Goal: Task Accomplishment & Management: Use online tool/utility

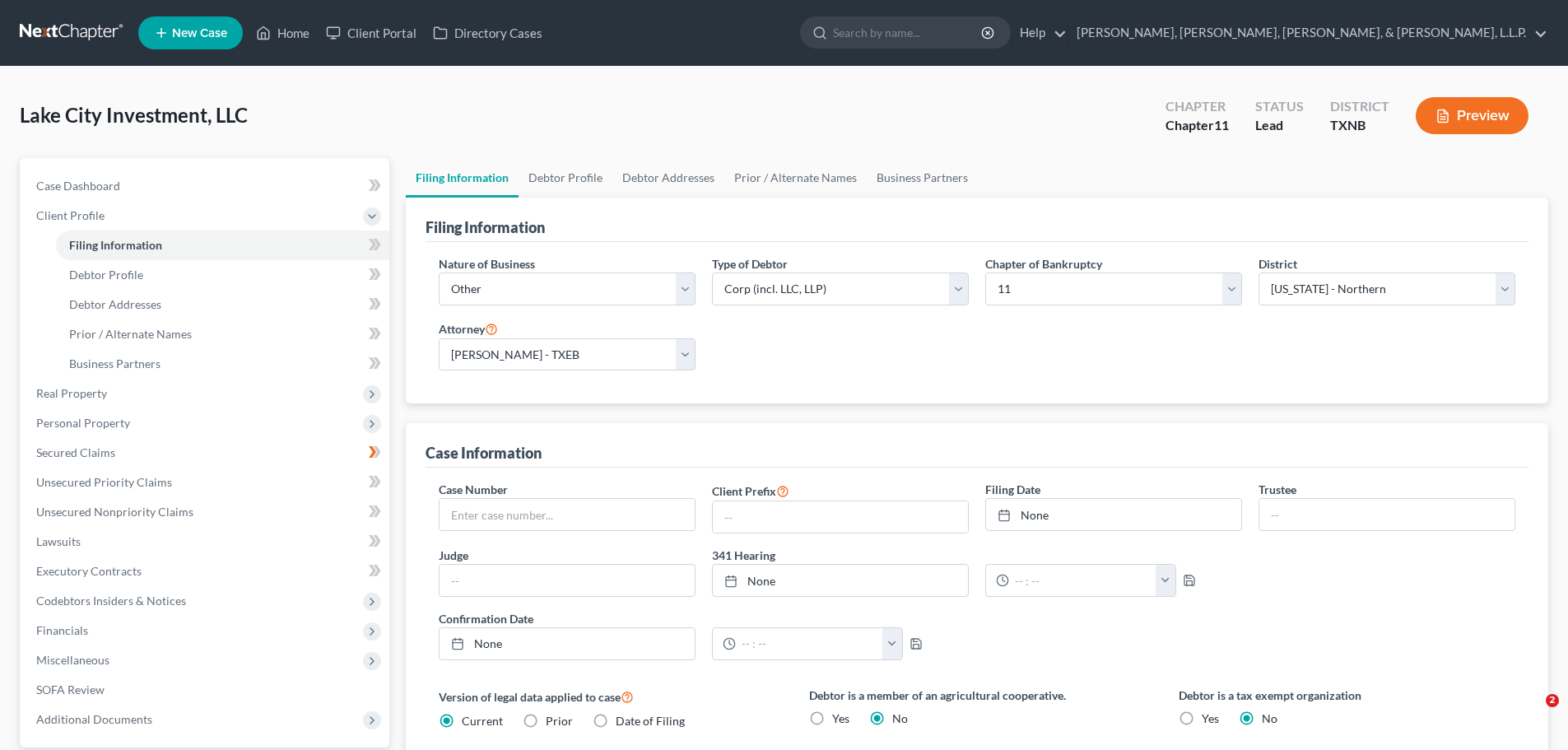
select select "3"
select select "1"
select select "78"
select select "0"
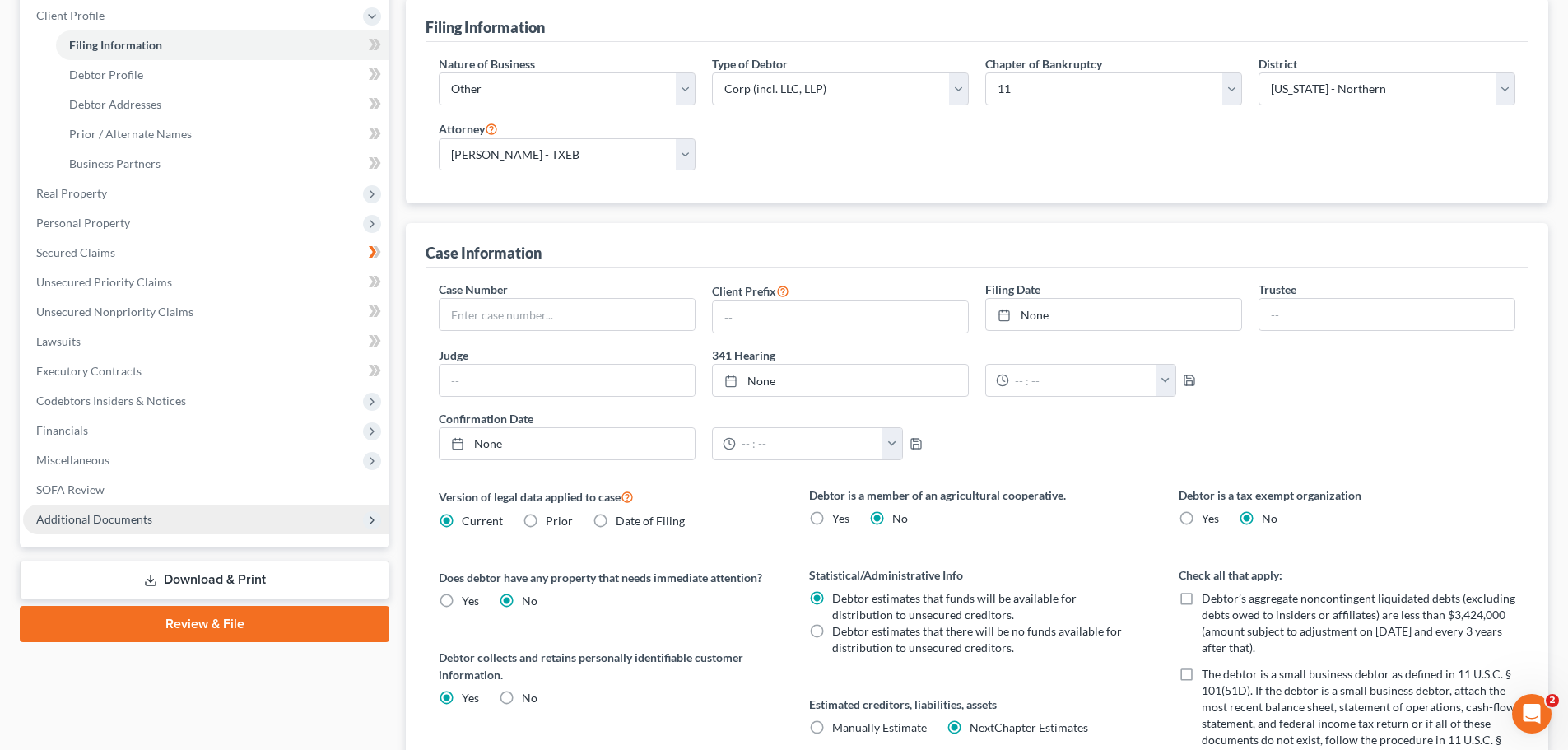
scroll to position [247, 0]
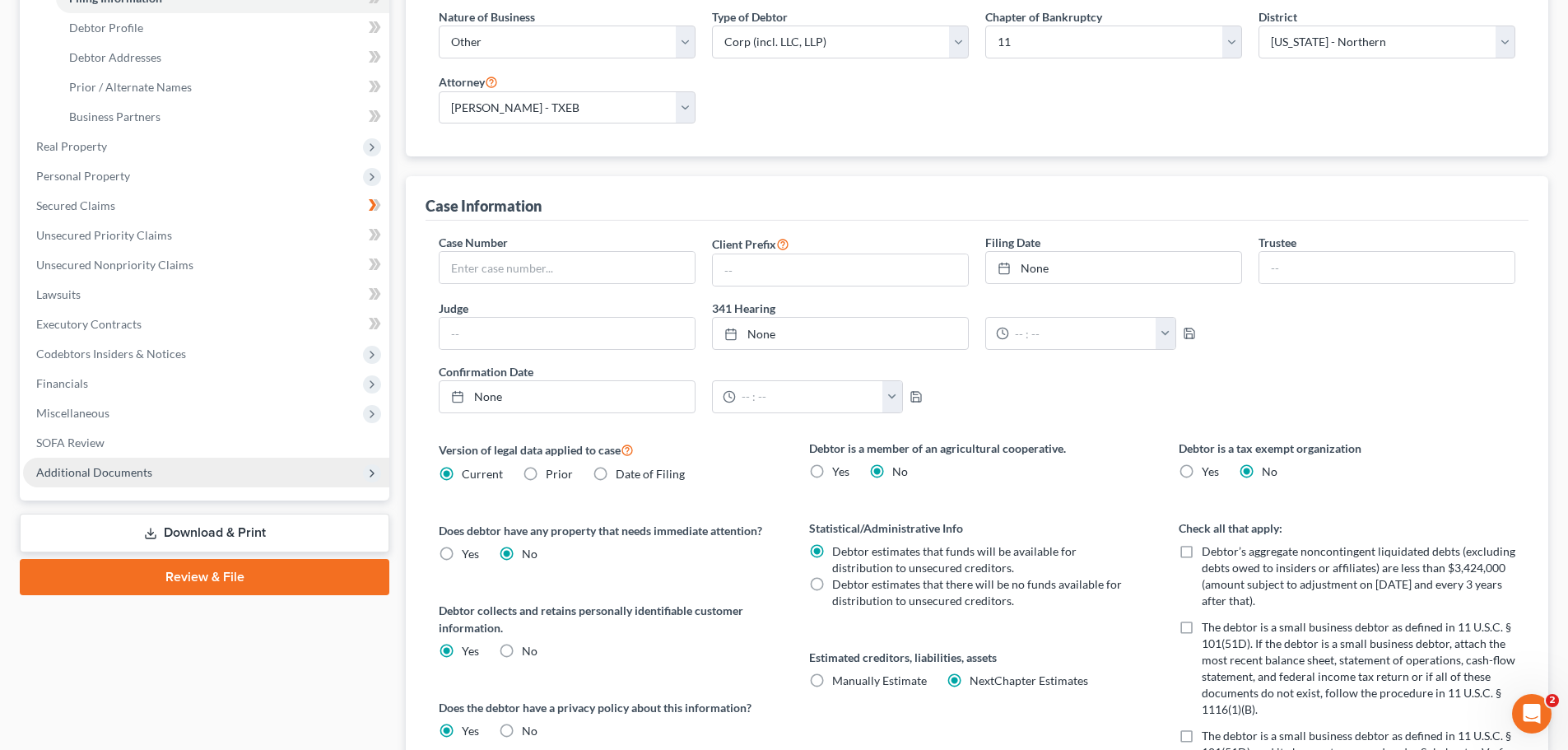
click at [367, 476] on icon at bounding box center [373, 474] width 13 height 13
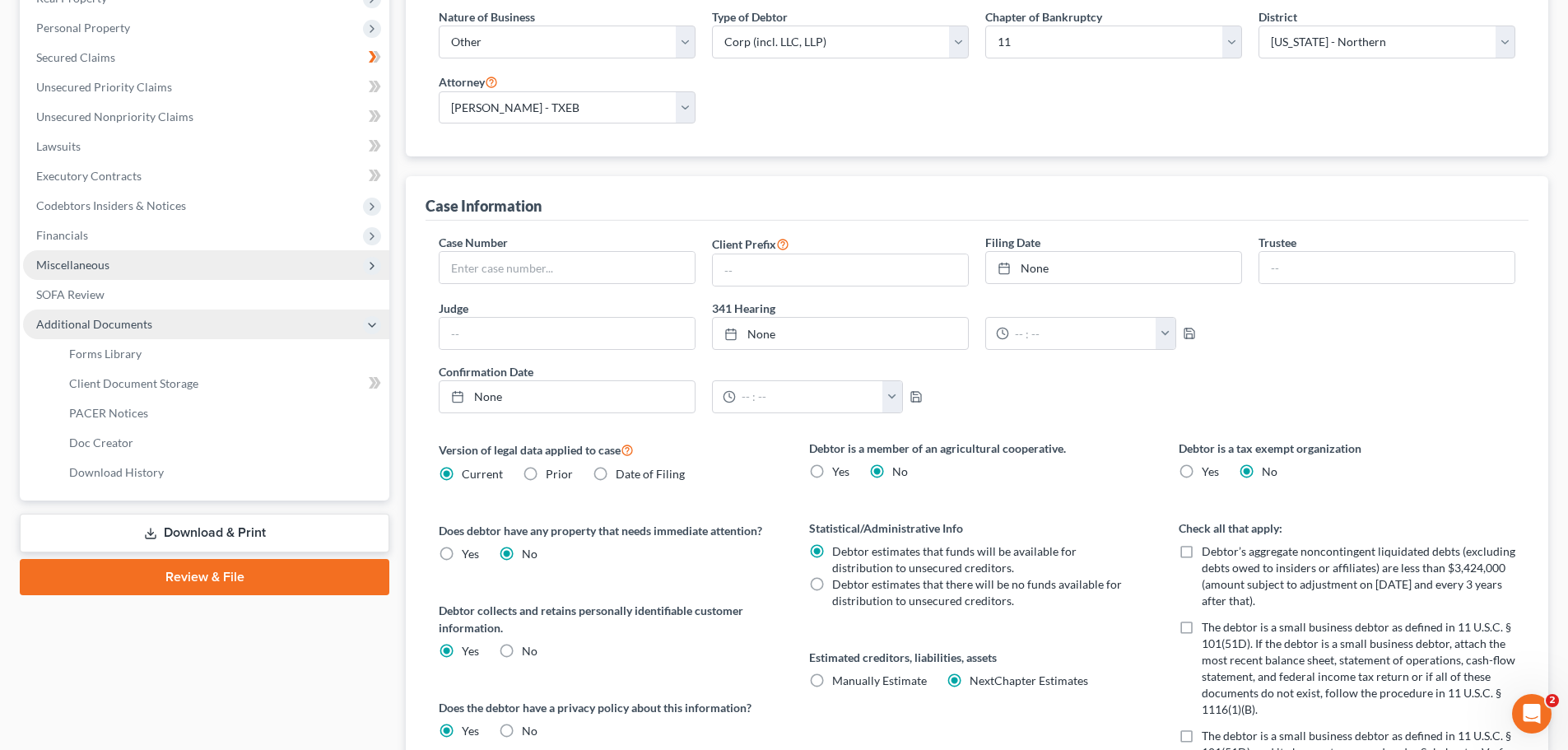
click at [372, 269] on polyline at bounding box center [372, 266] width 3 height 7
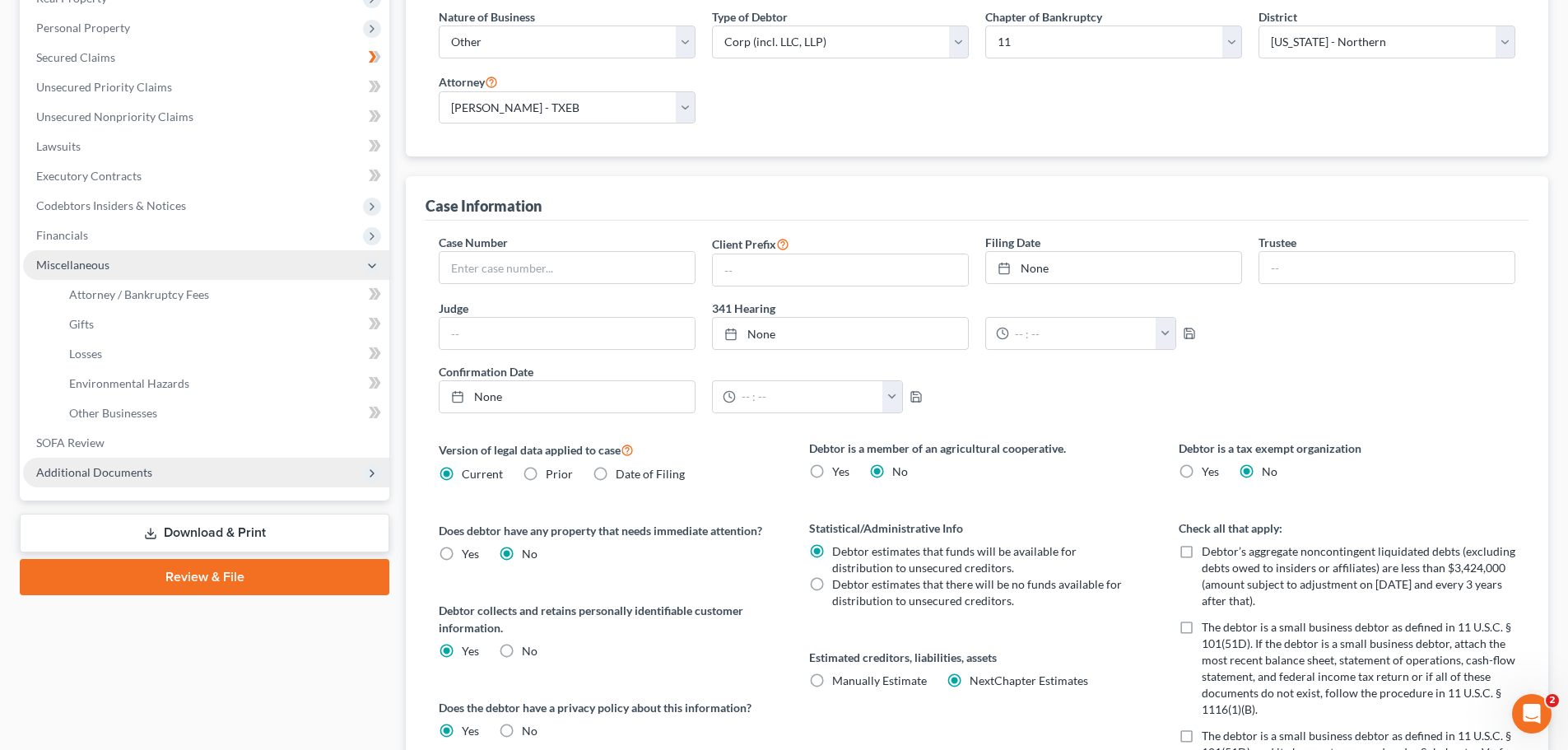
click at [368, 474] on icon at bounding box center [373, 474] width 13 height 13
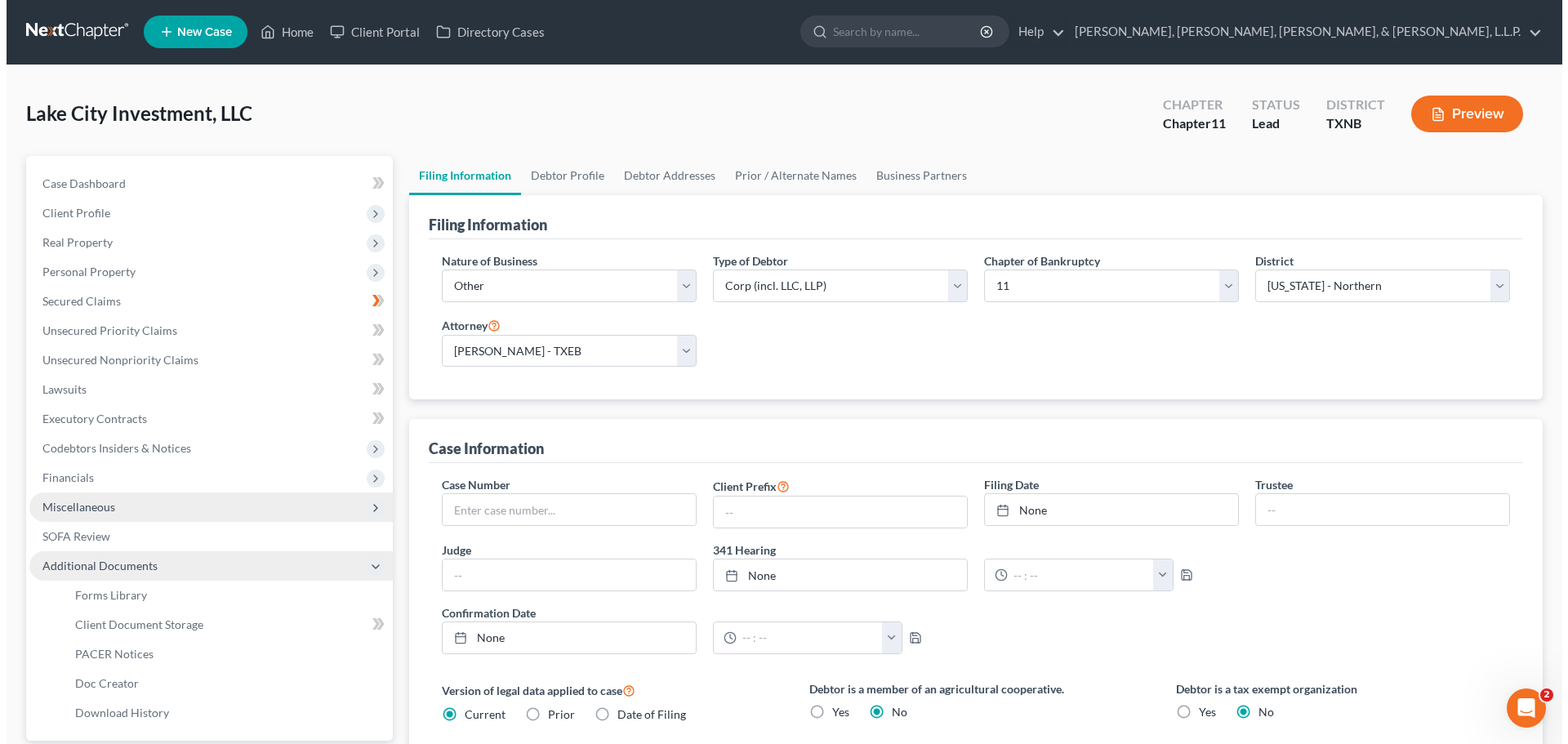
scroll to position [0, 0]
click at [1455, 111] on button "Preview" at bounding box center [1460, 115] width 112 height 36
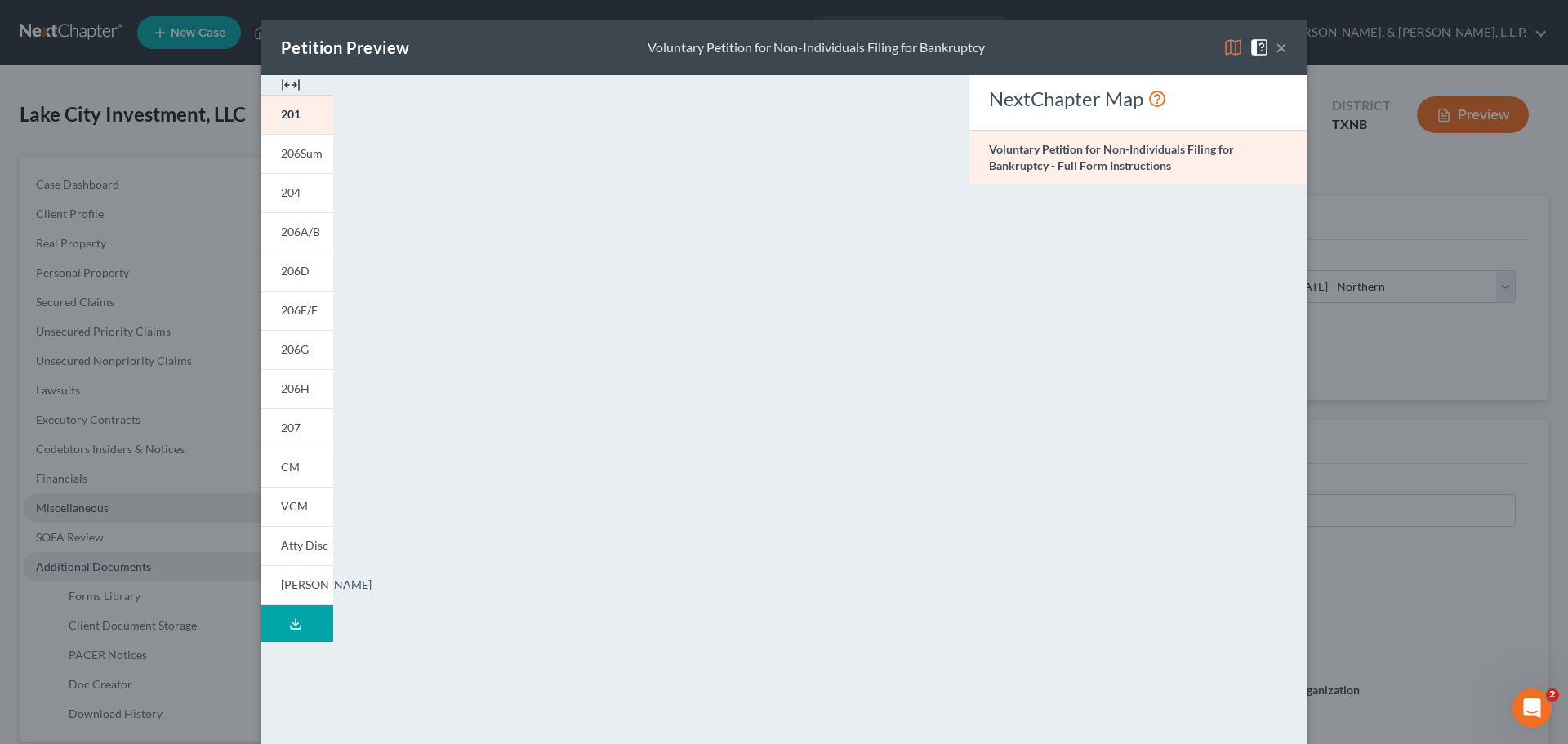
scroll to position [178, 0]
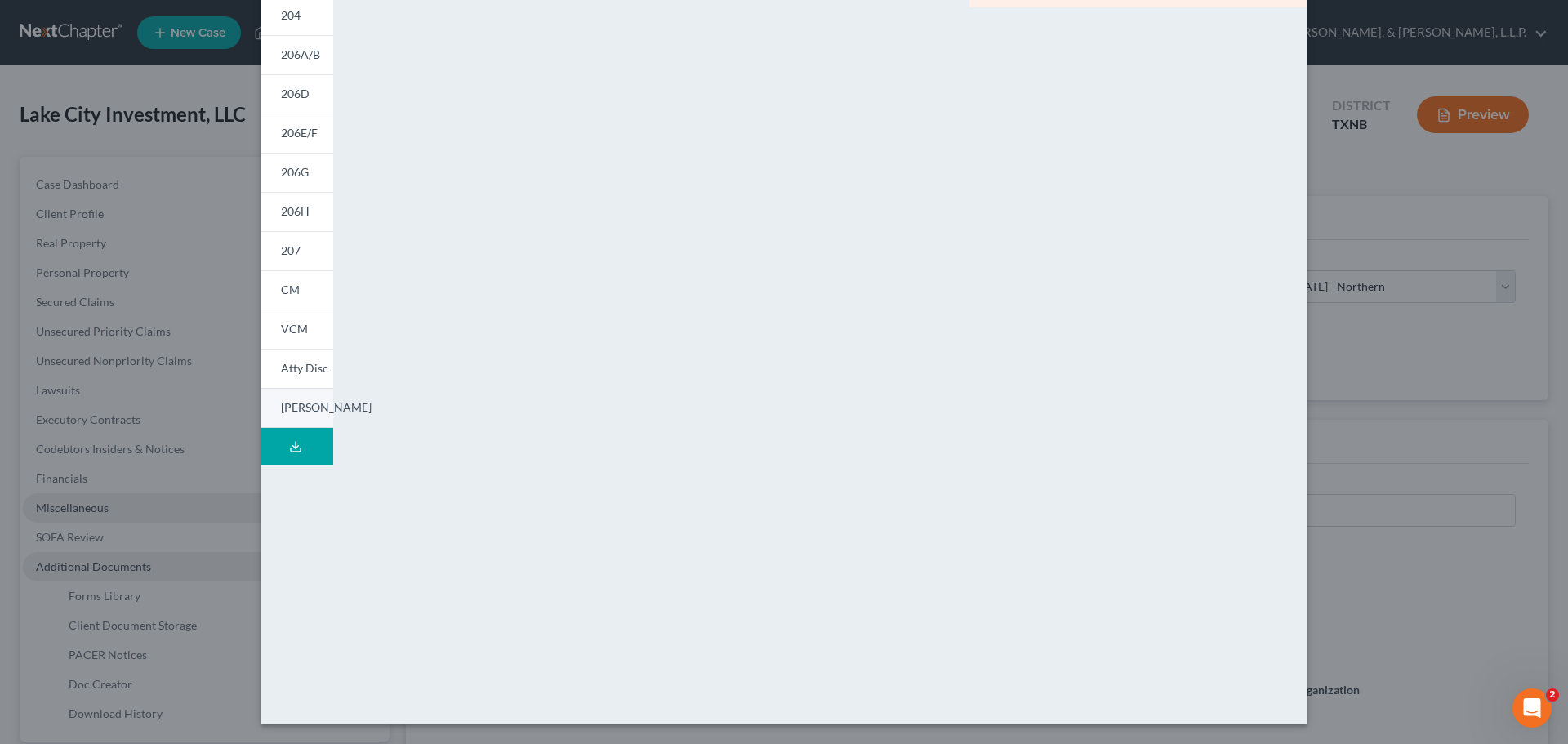
click at [287, 404] on span "[PERSON_NAME]" at bounding box center [326, 407] width 91 height 14
click at [288, 330] on span "VCM" at bounding box center [294, 329] width 27 height 14
click at [287, 288] on span "CM" at bounding box center [290, 289] width 19 height 14
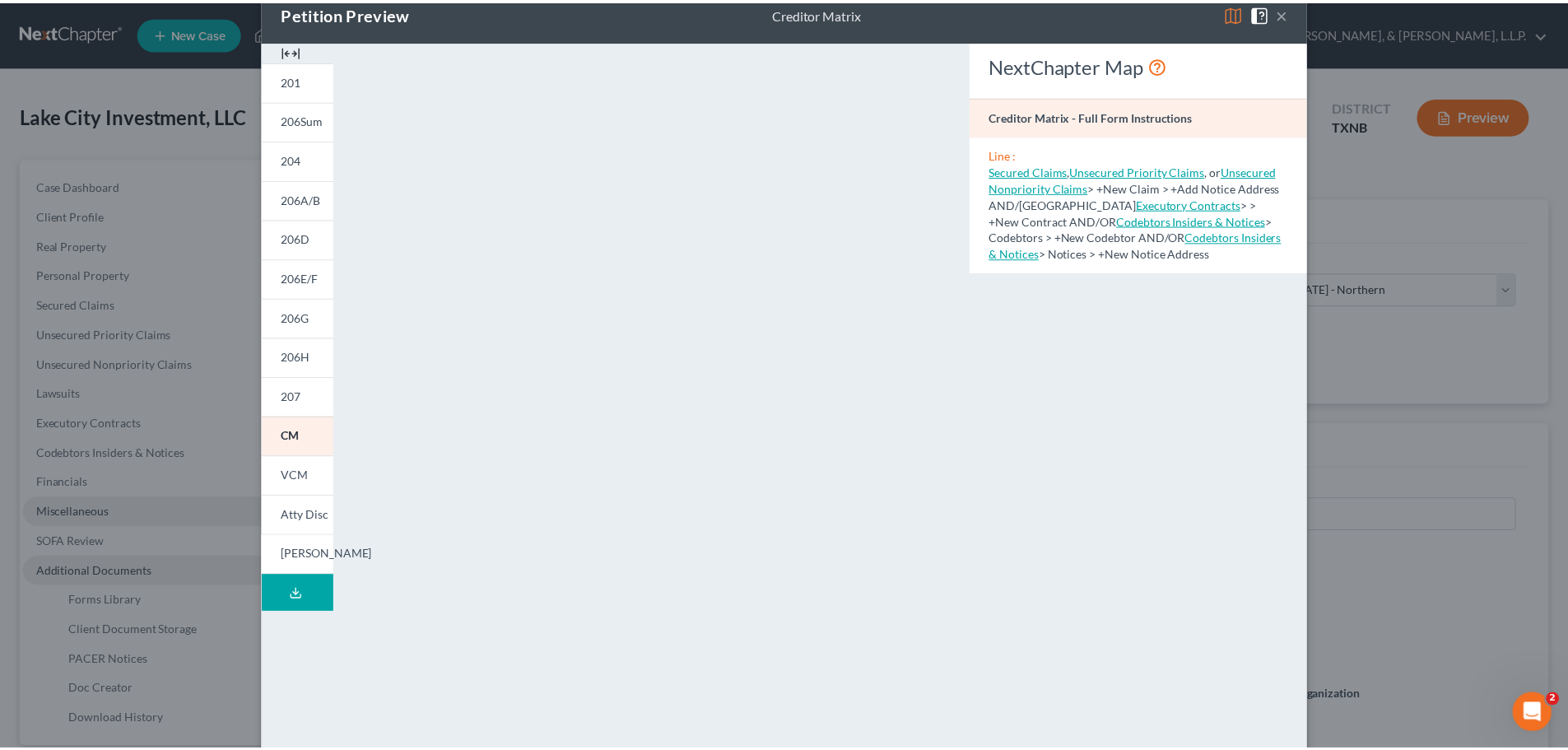
scroll to position [0, 0]
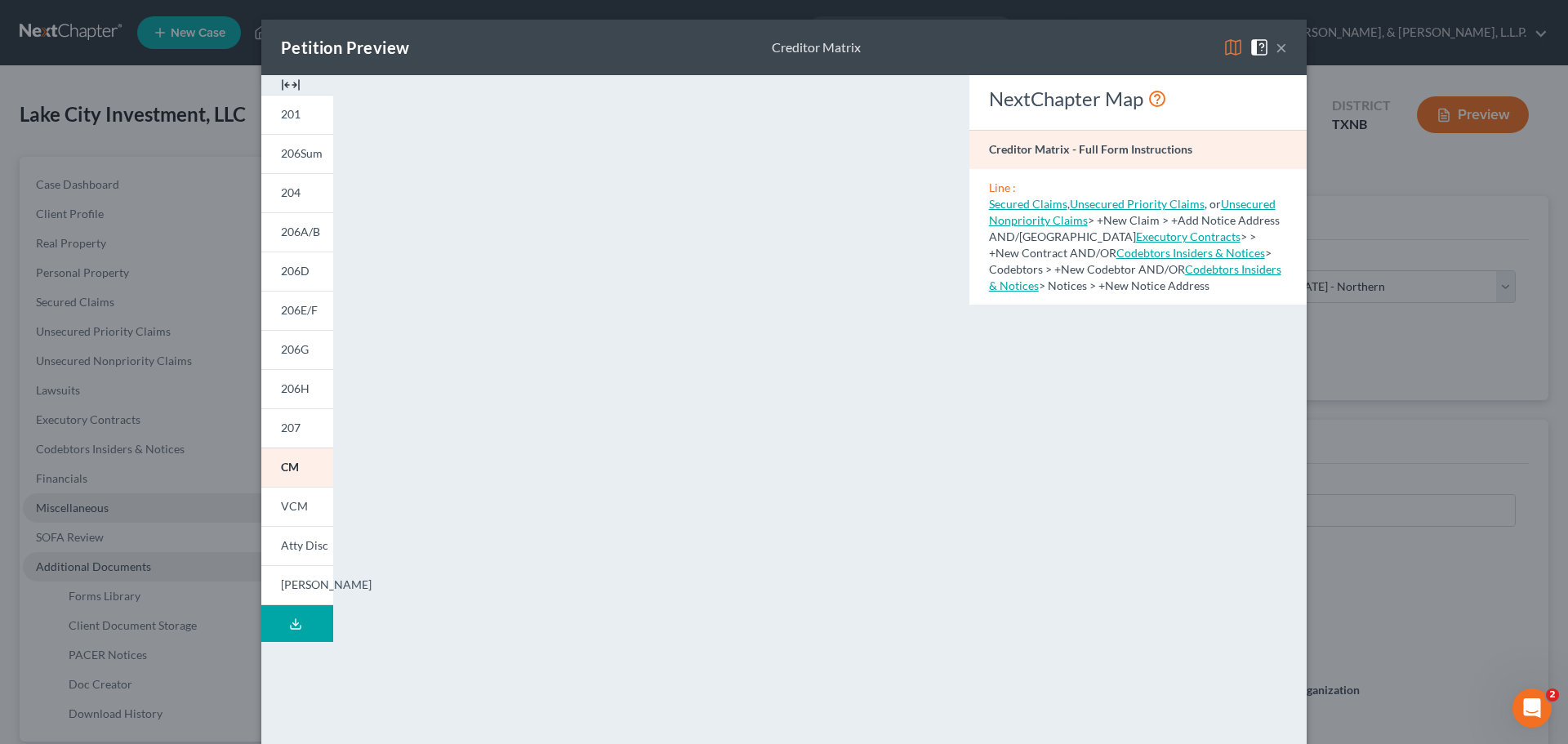
click at [1276, 51] on button "×" at bounding box center [1282, 47] width 11 height 20
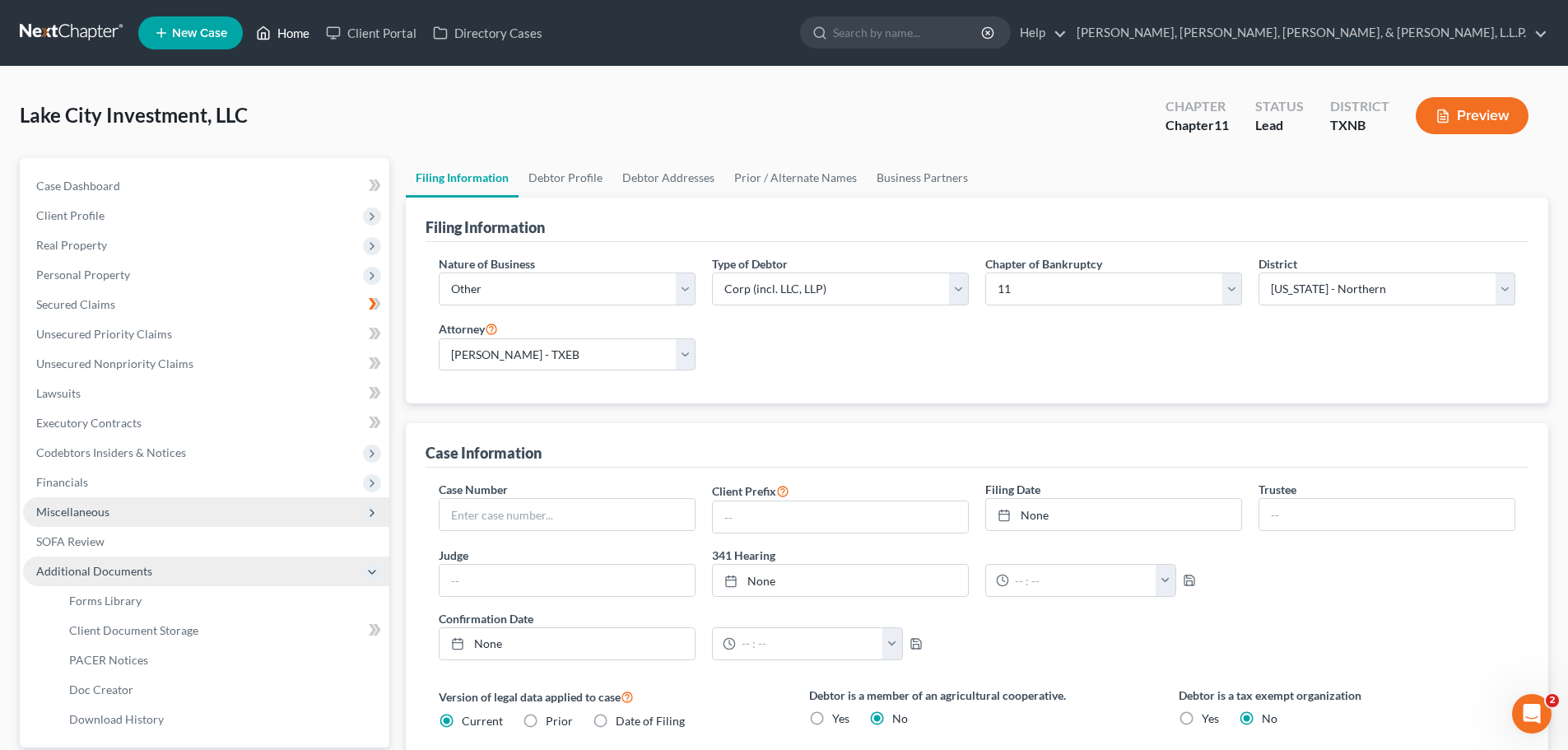
click at [296, 33] on link "Home" at bounding box center [282, 33] width 70 height 30
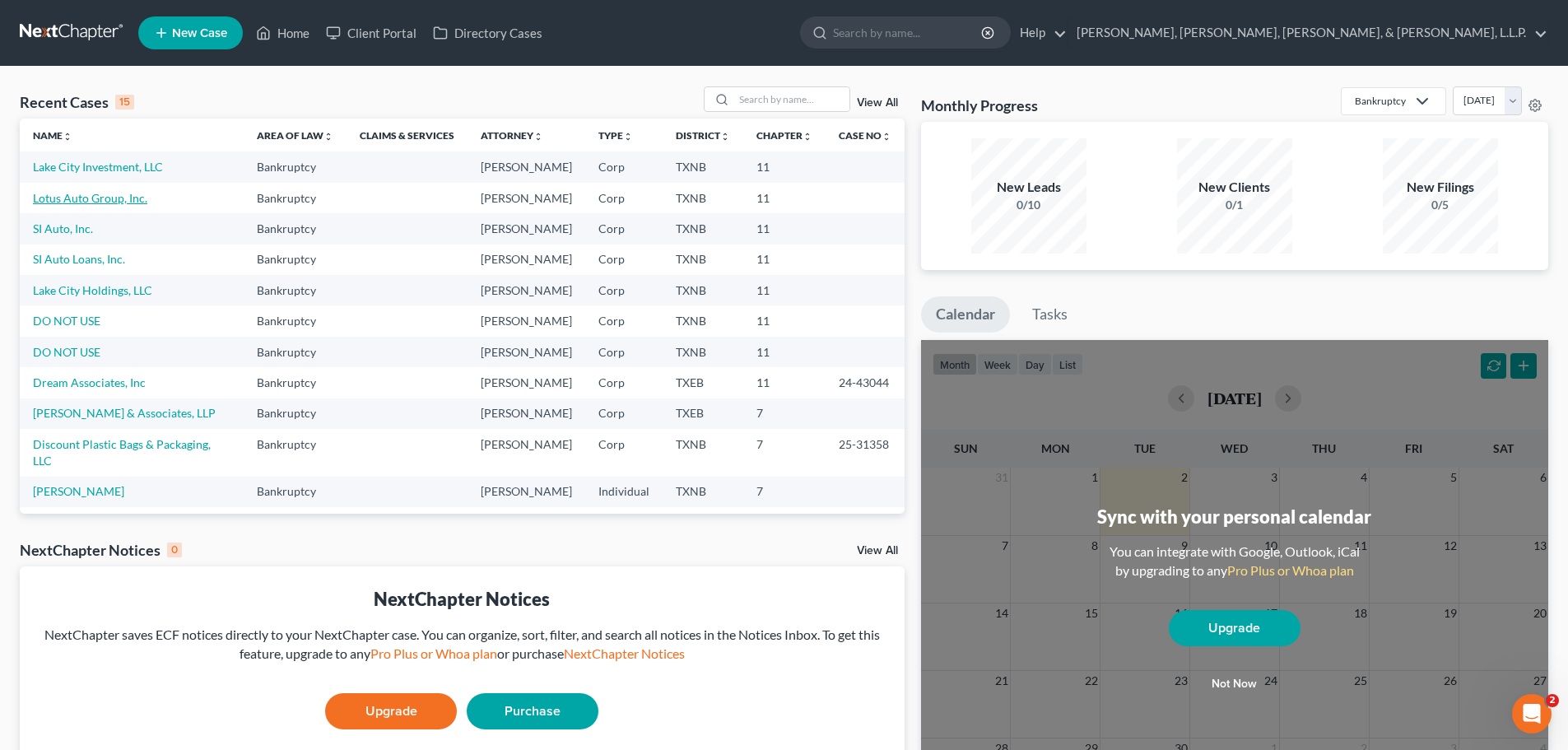
click at [108, 196] on link "Lotus Auto Group, Inc." at bounding box center [90, 197] width 115 height 14
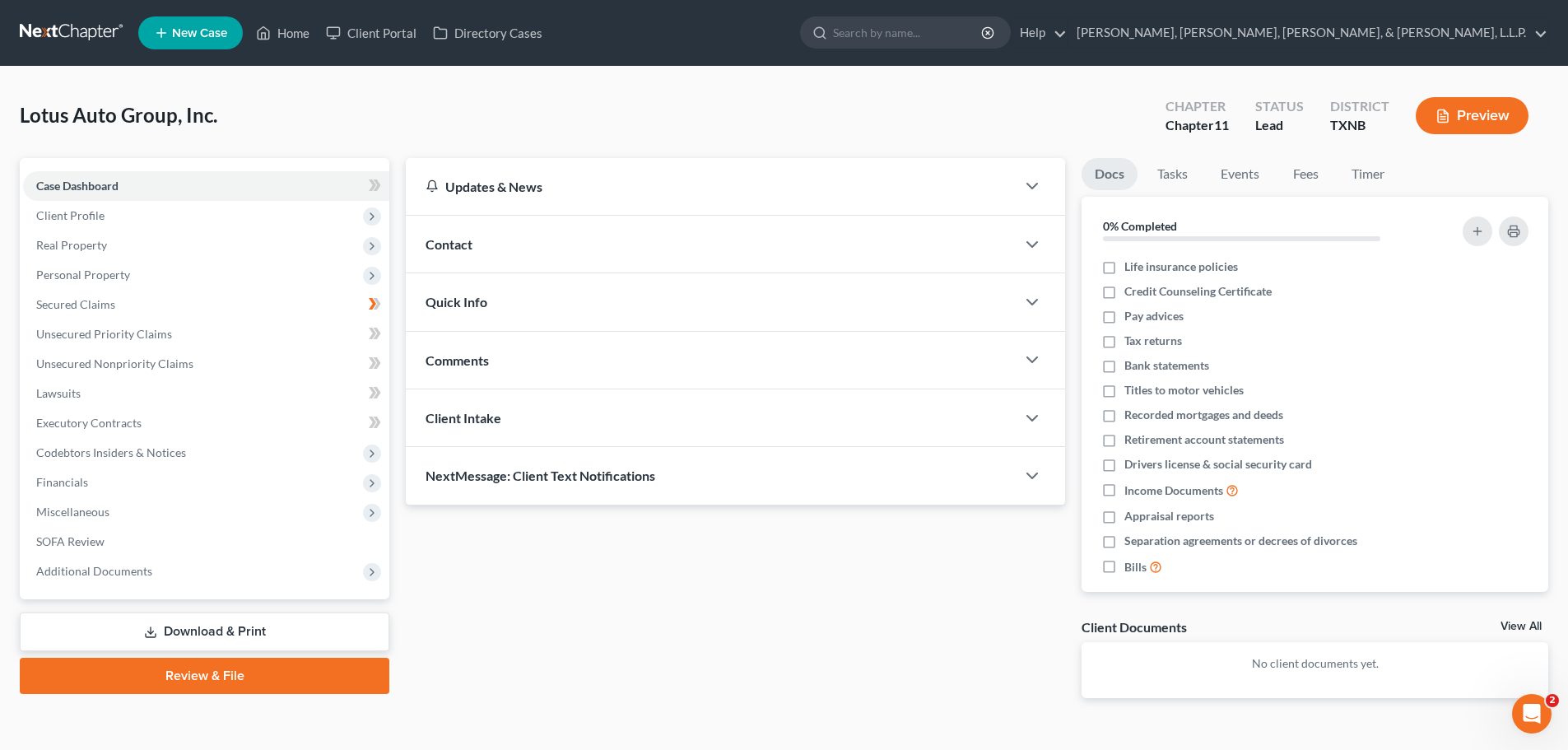
click at [1473, 113] on button "Preview" at bounding box center [1472, 116] width 113 height 37
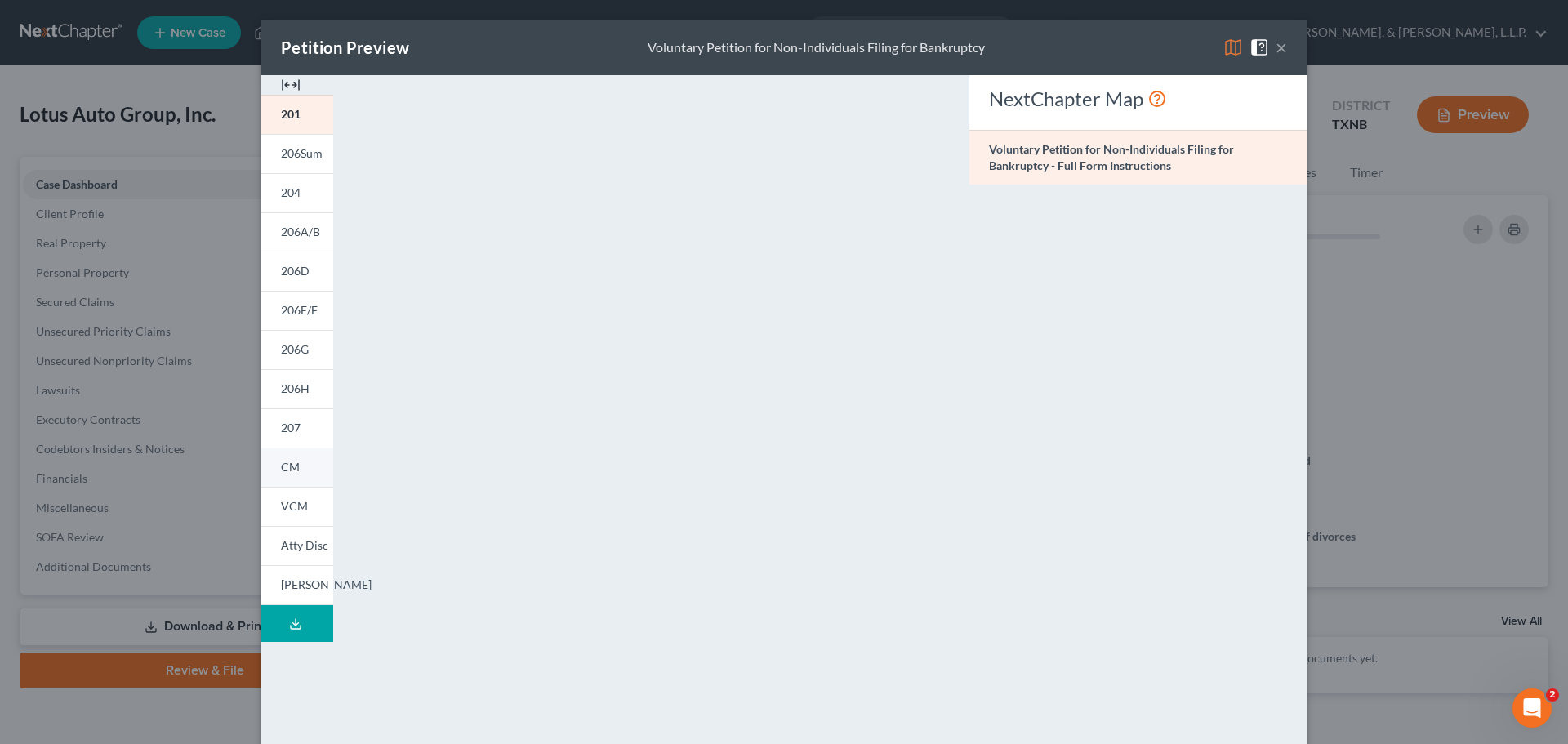
click at [281, 464] on span "CM" at bounding box center [290, 466] width 19 height 14
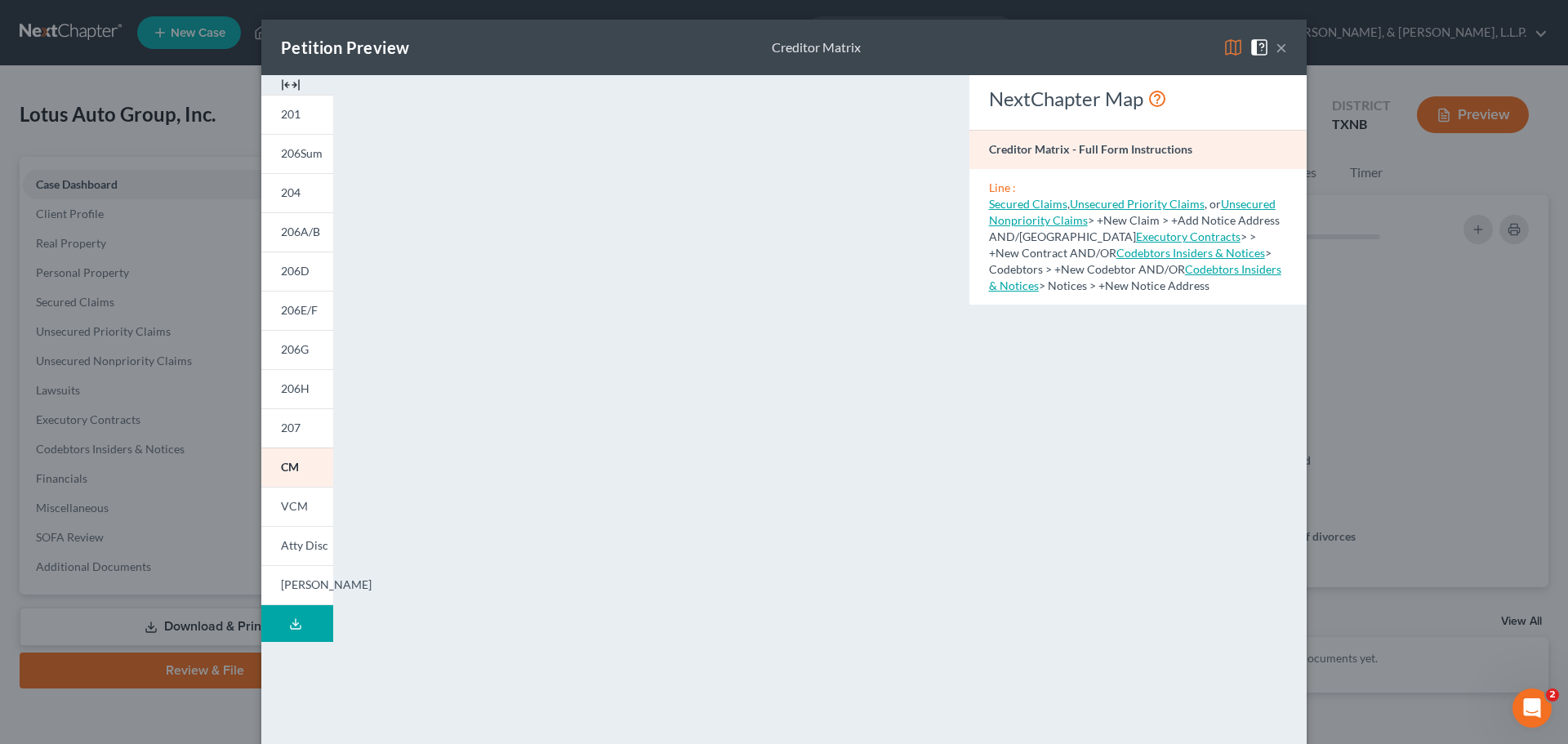
drag, startPoint x: 1095, startPoint y: 380, endPoint x: 1108, endPoint y: 350, distance: 32.7
click at [1095, 380] on div "NextChapter Map Creditor Matrix - Full Form Instructions Line : Secured Claims …" at bounding box center [1137, 480] width 353 height 811
click at [1276, 51] on button "×" at bounding box center [1282, 47] width 11 height 20
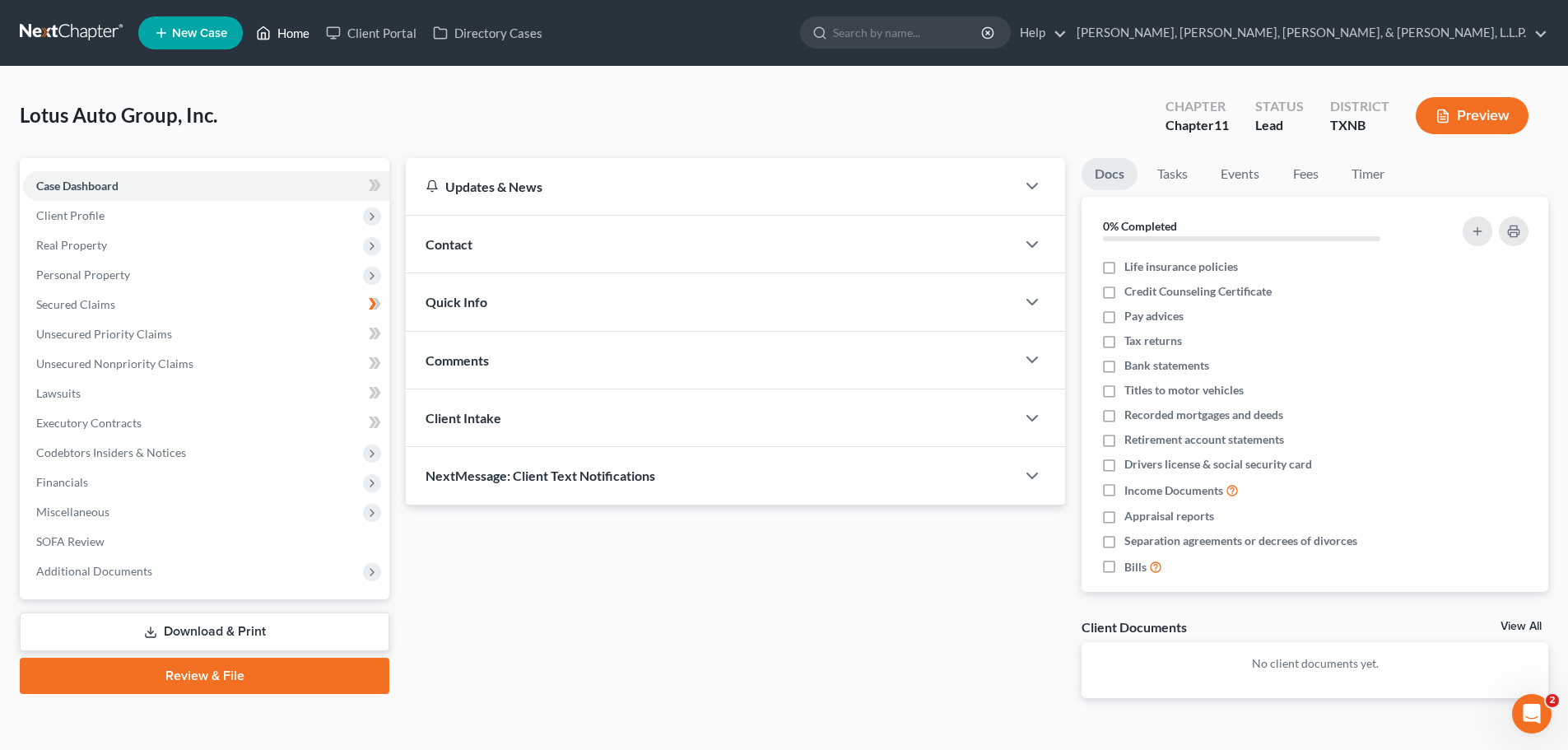
click at [297, 31] on link "Home" at bounding box center [282, 33] width 70 height 30
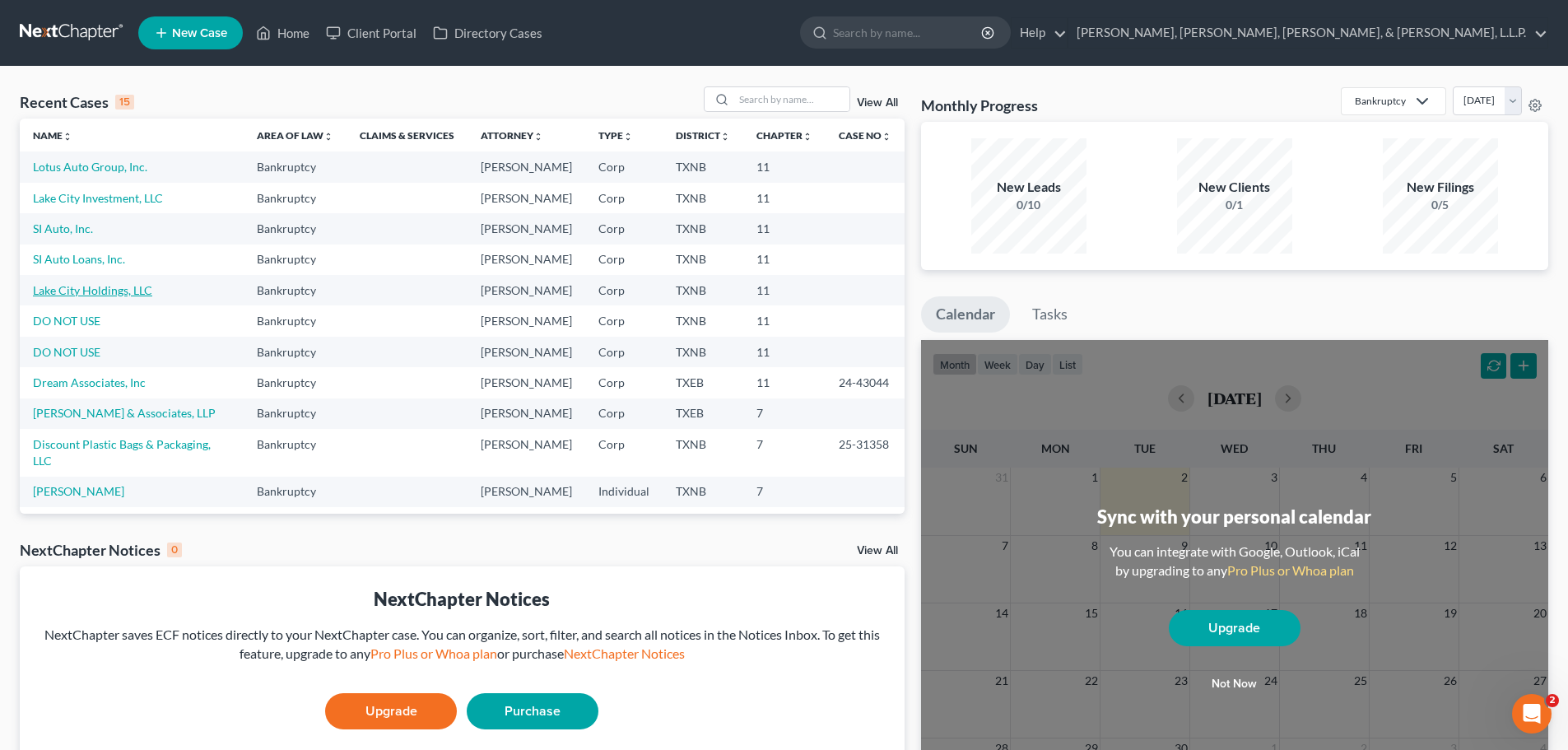
click at [67, 289] on link "Lake City Holdings, LLC" at bounding box center [92, 290] width 119 height 14
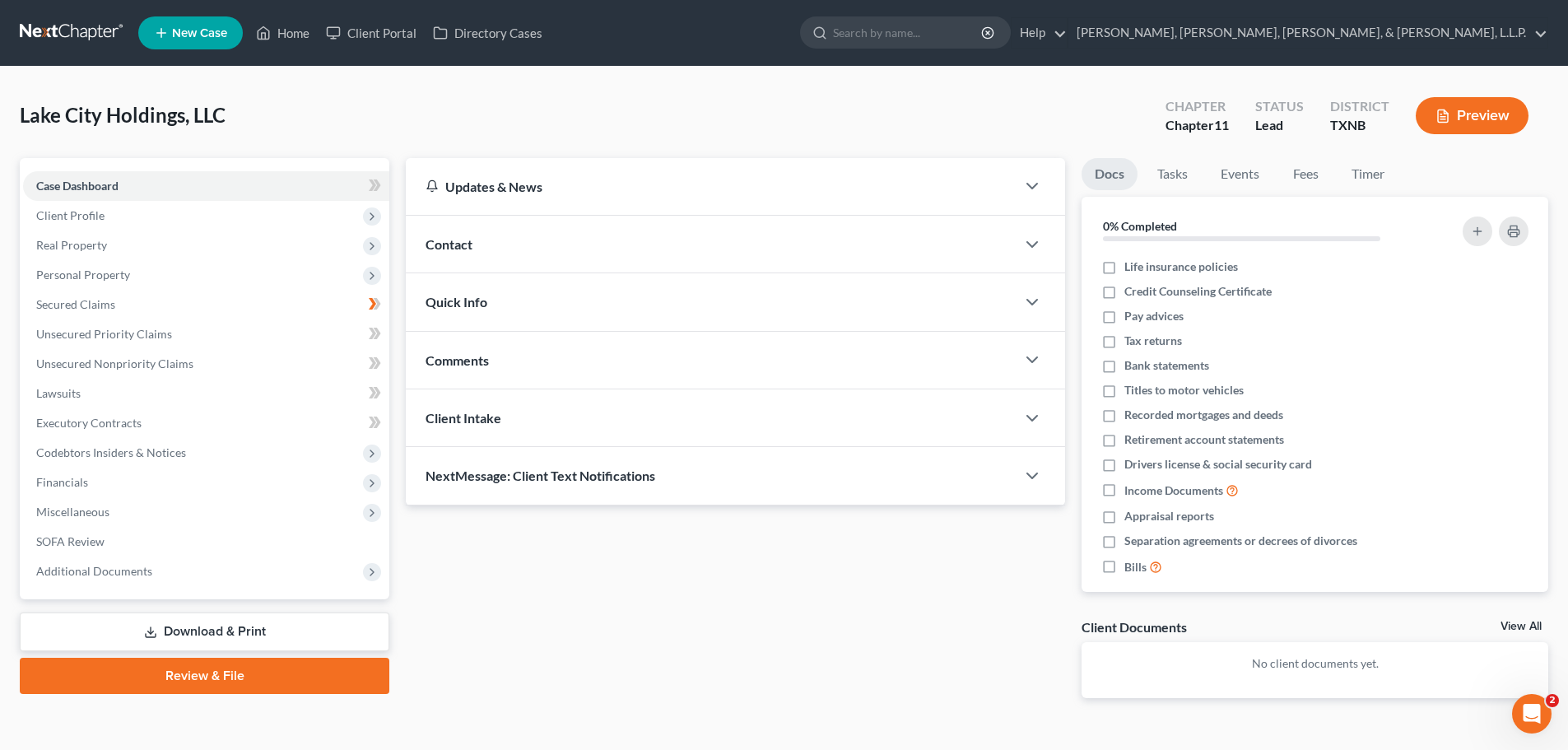
click at [1460, 109] on button "Preview" at bounding box center [1472, 116] width 113 height 37
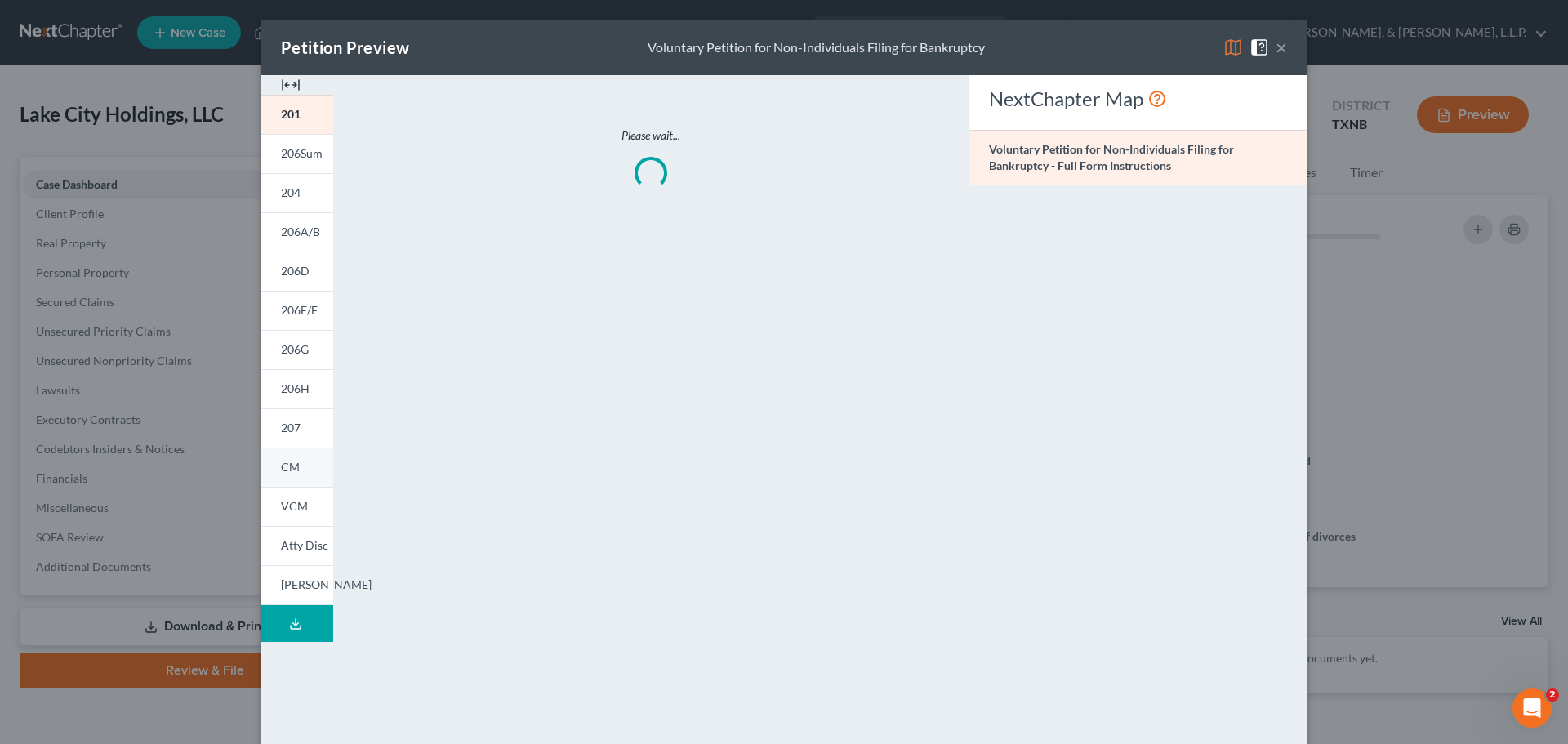
click at [287, 464] on span "CM" at bounding box center [290, 466] width 19 height 14
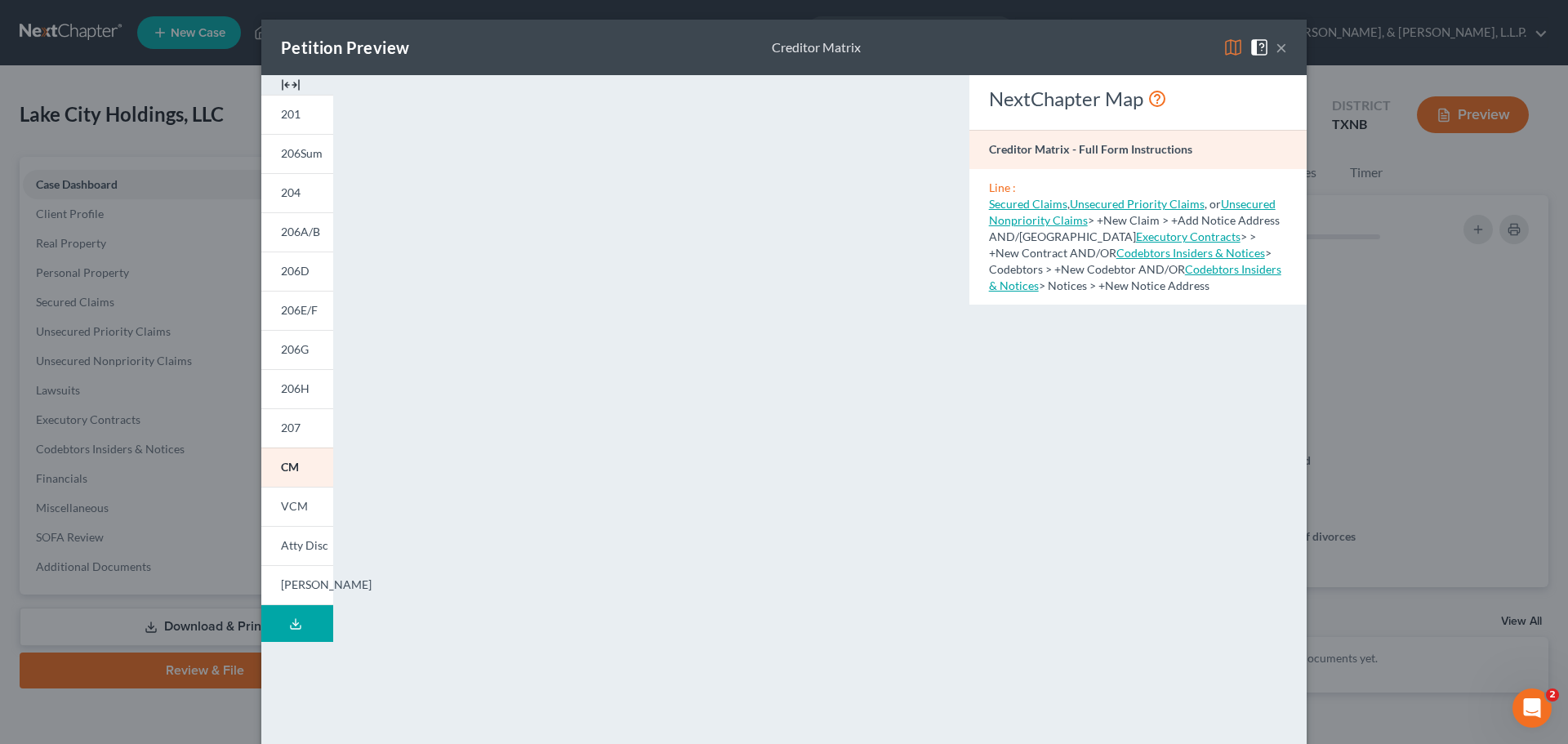
click at [1178, 385] on div "NextChapter Map Creditor Matrix - Full Form Instructions Line : Secured Claims …" at bounding box center [1137, 480] width 353 height 811
click at [1277, 53] on button "×" at bounding box center [1282, 47] width 11 height 20
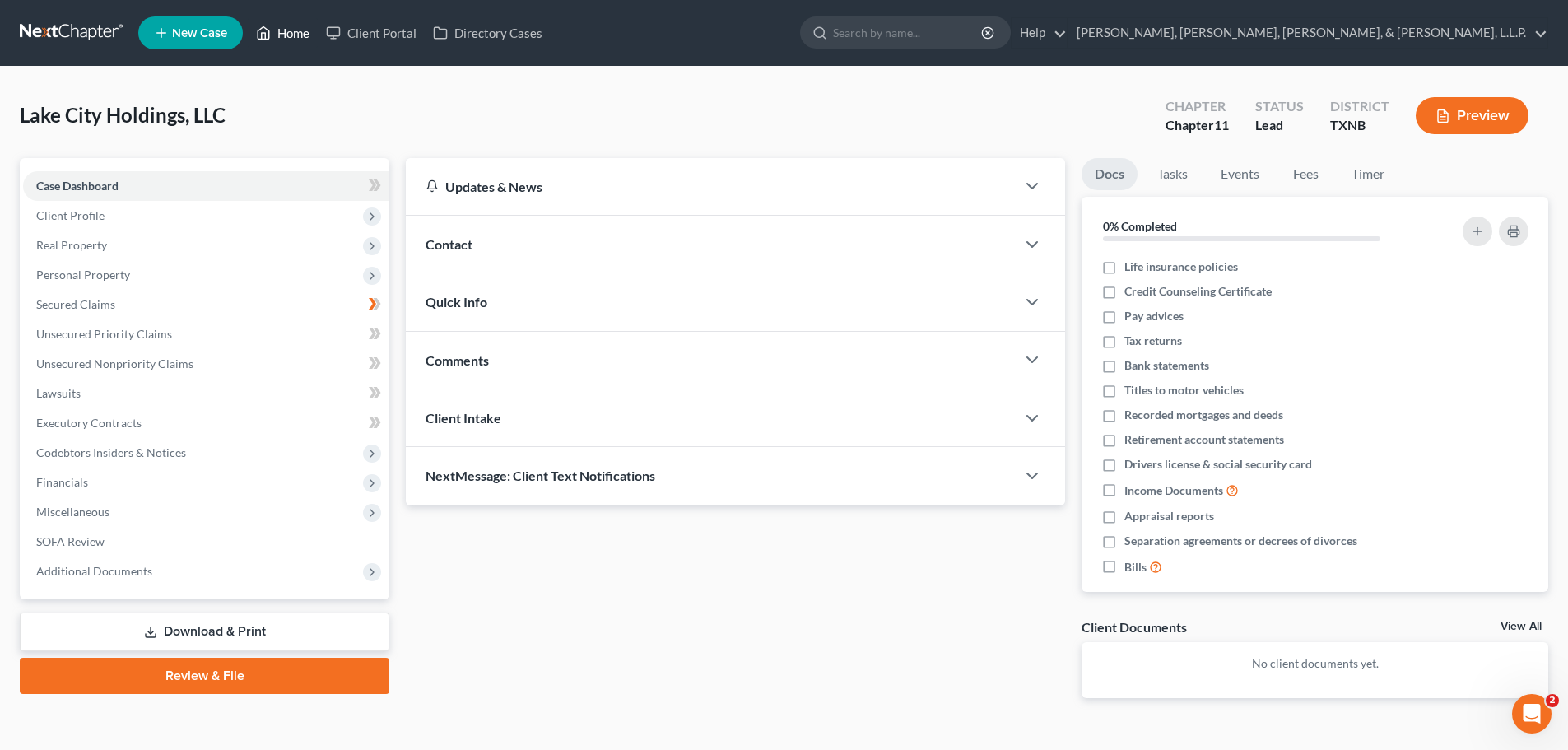
click at [287, 32] on link "Home" at bounding box center [282, 33] width 70 height 30
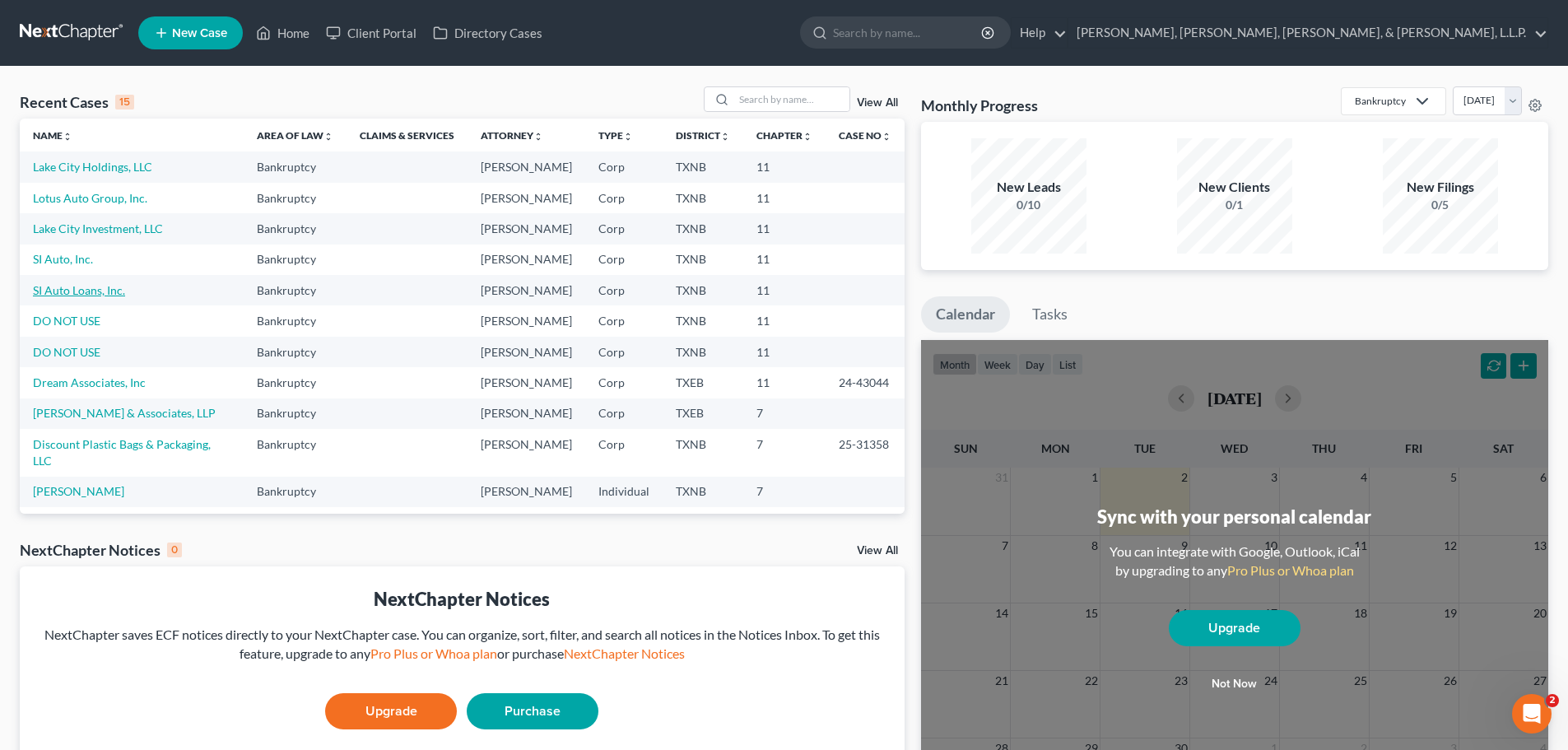
click at [51, 287] on link "SI Auto Loans, Inc." at bounding box center [79, 290] width 92 height 14
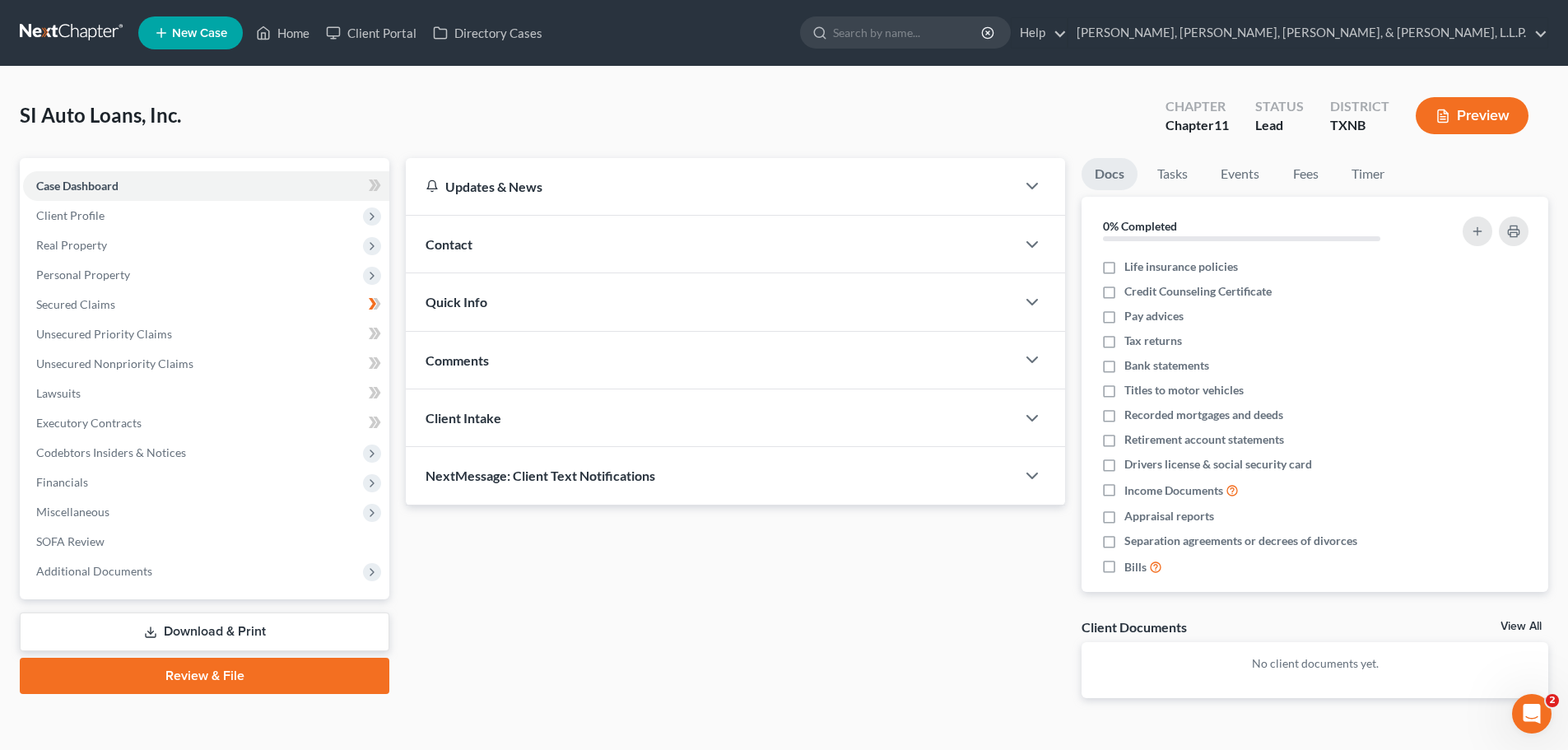
click at [1493, 114] on button "Preview" at bounding box center [1472, 116] width 113 height 37
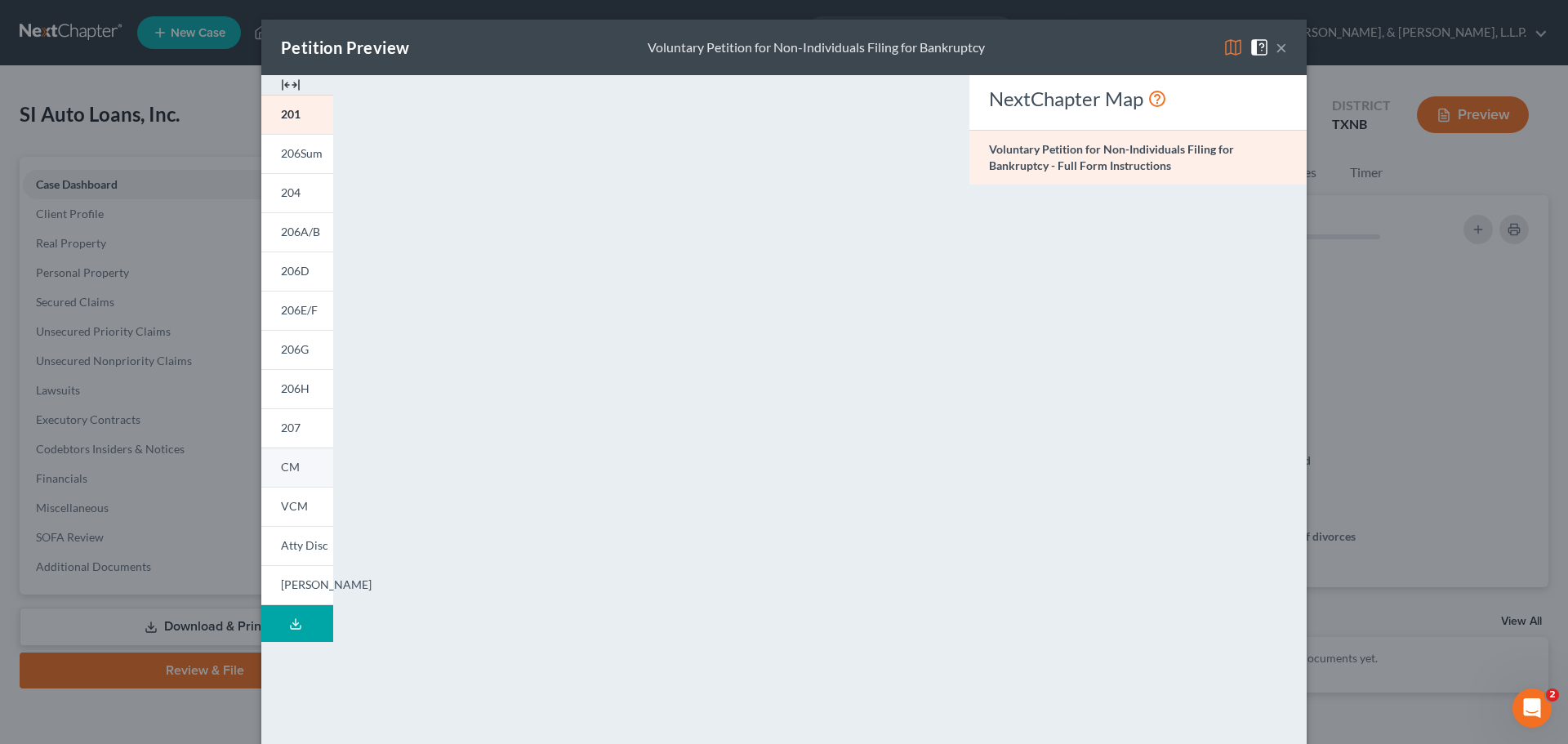
click at [281, 464] on span "CM" at bounding box center [290, 466] width 19 height 14
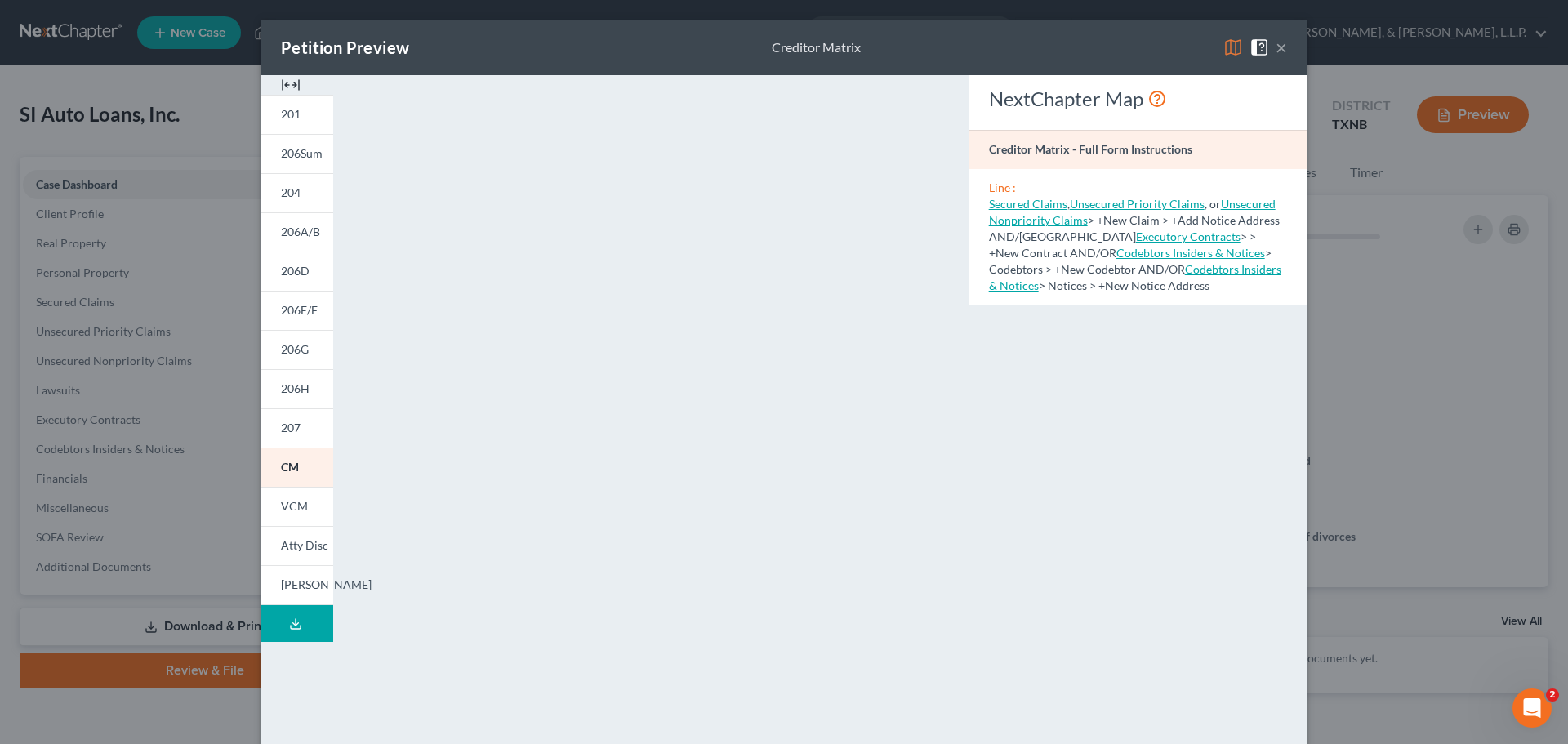
click at [1185, 410] on div "NextChapter Map Creditor Matrix - Full Form Instructions Line : Secured Claims …" at bounding box center [1137, 480] width 353 height 811
click at [1277, 56] on button "×" at bounding box center [1282, 47] width 11 height 20
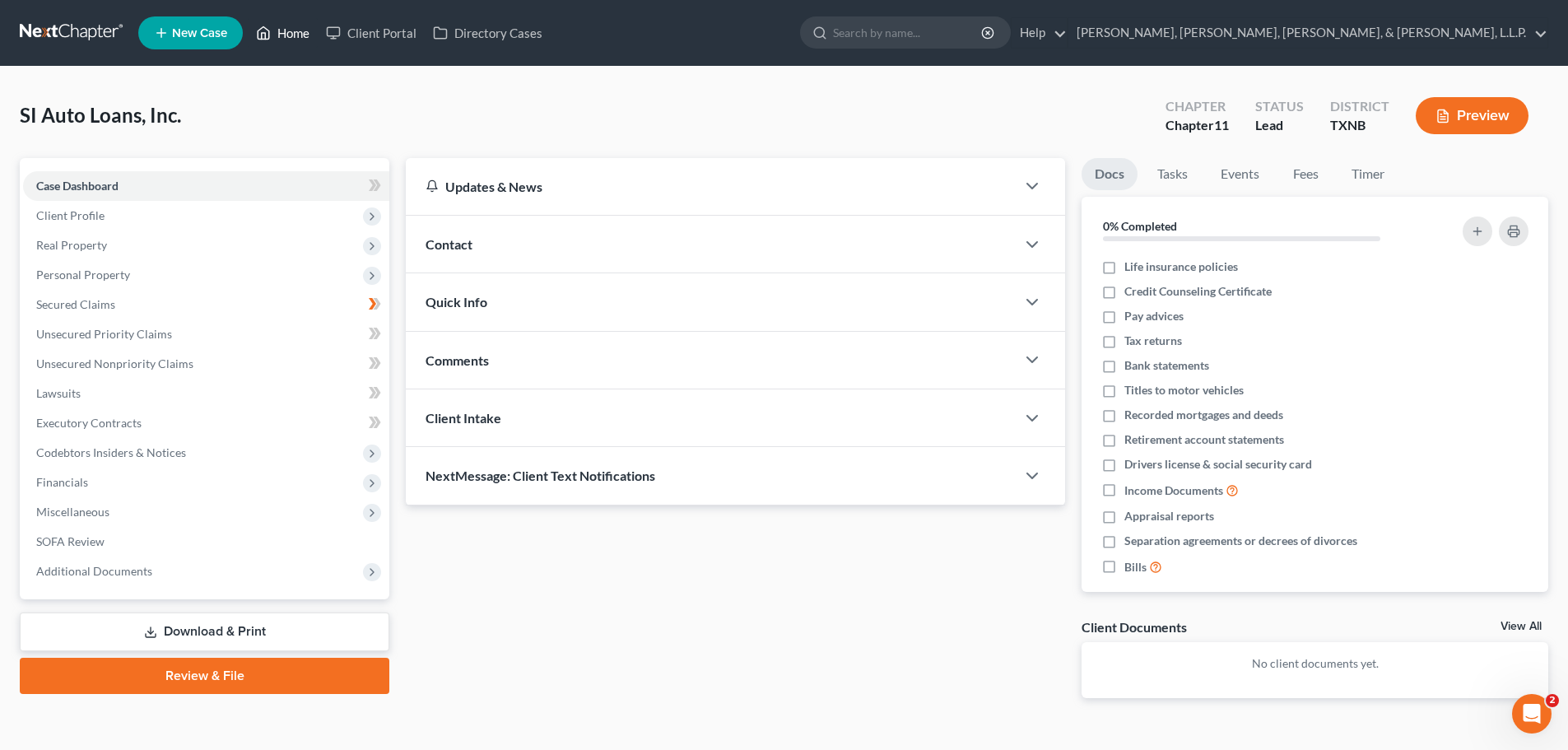
click at [292, 30] on link "Home" at bounding box center [282, 33] width 70 height 30
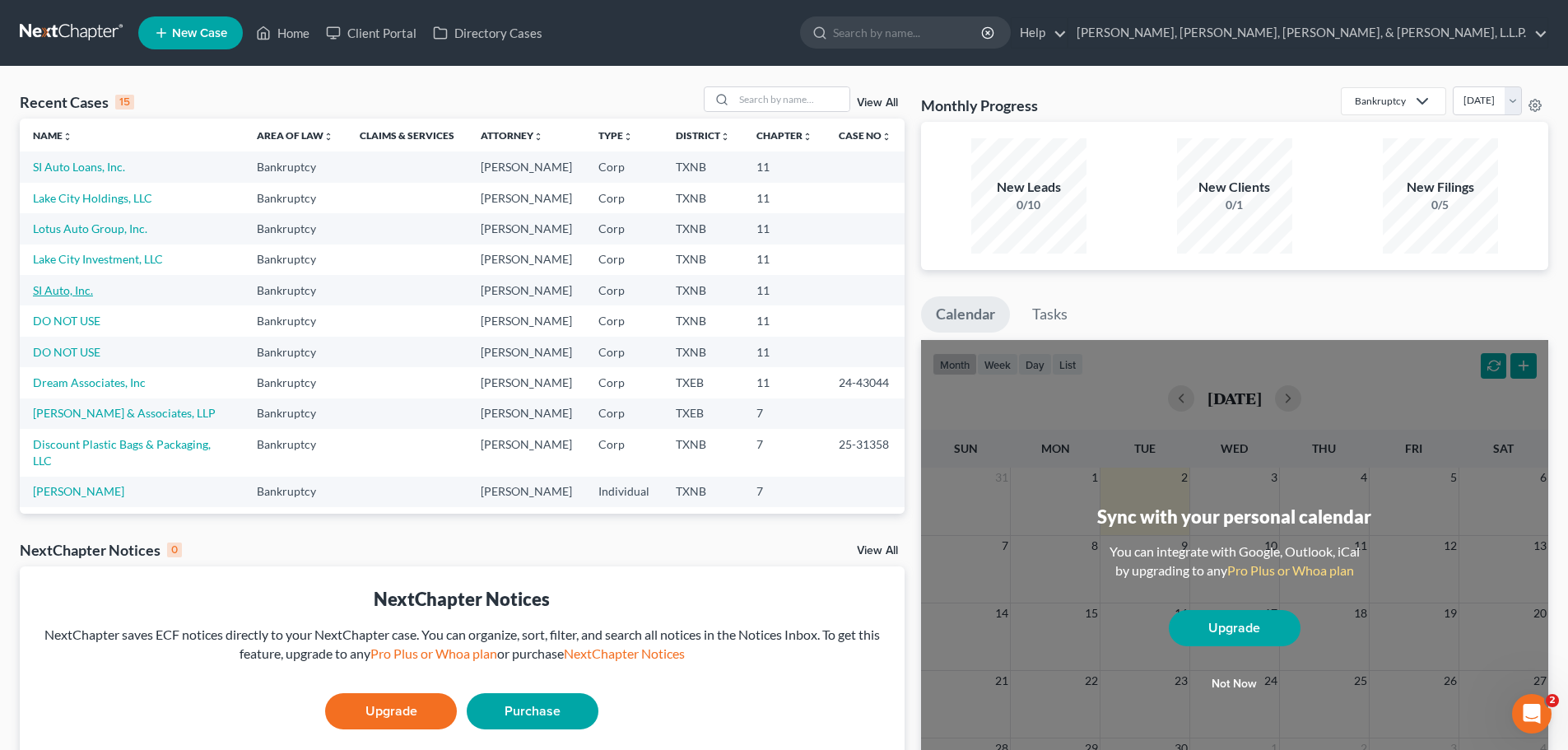
click at [52, 285] on link "SI Auto, Inc." at bounding box center [63, 290] width 60 height 14
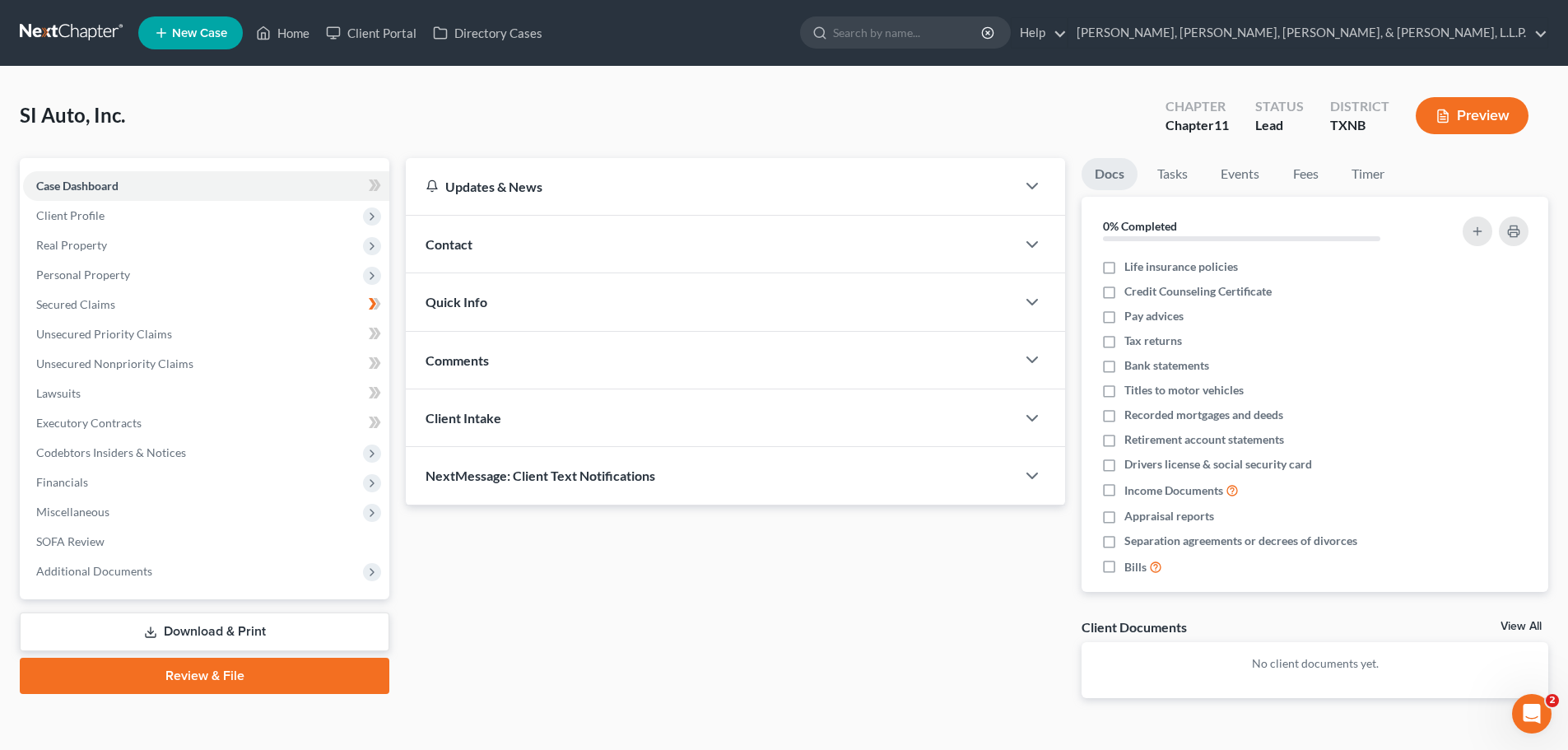
click at [1472, 105] on button "Preview" at bounding box center [1472, 116] width 113 height 37
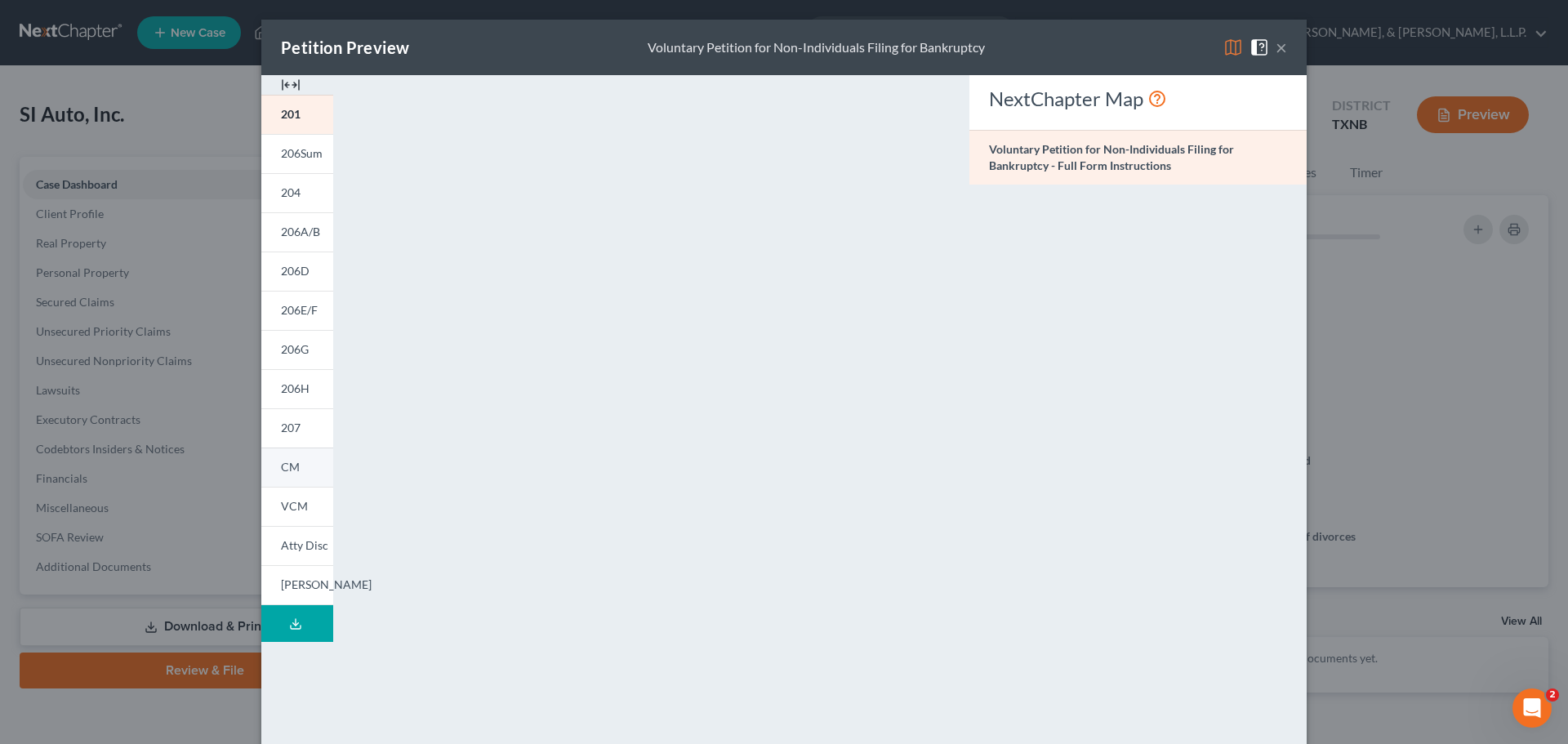
click at [285, 461] on span "CM" at bounding box center [290, 466] width 19 height 14
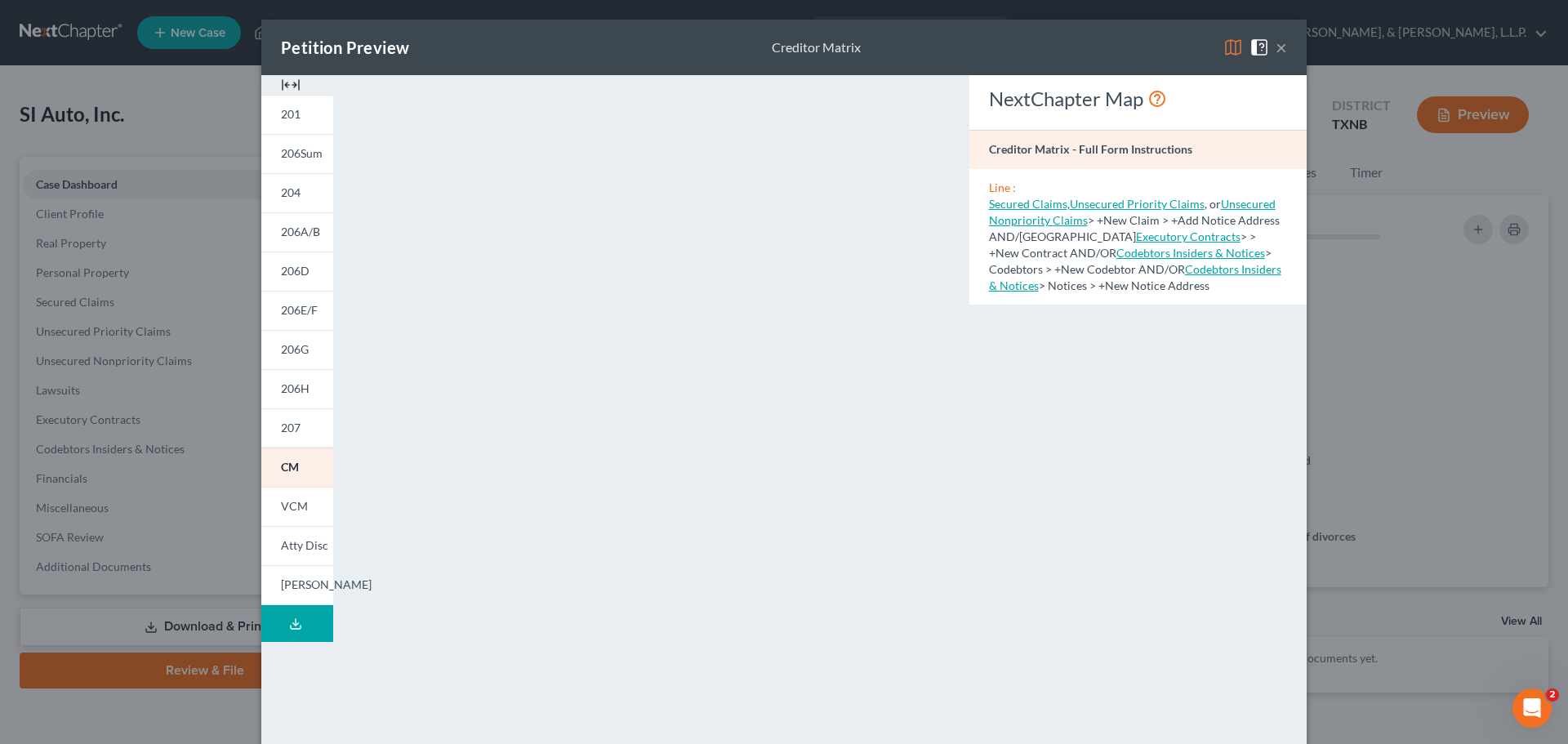
click at [1276, 52] on button "×" at bounding box center [1282, 47] width 11 height 20
